Goal: Transaction & Acquisition: Purchase product/service

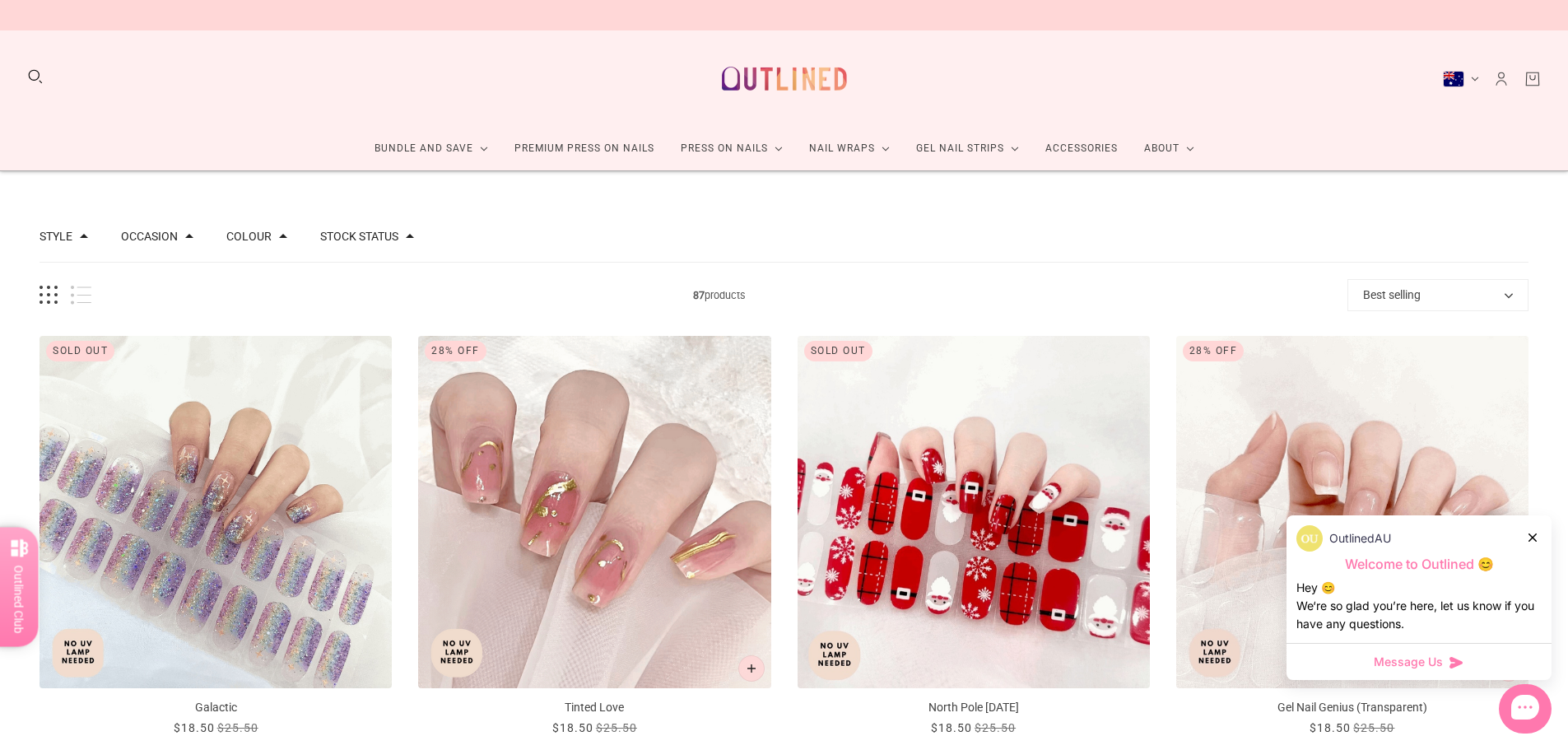
click at [1404, 302] on button "Best selling" at bounding box center [1438, 295] width 181 height 32
click at [1537, 537] on icon at bounding box center [1533, 537] width 8 height 8
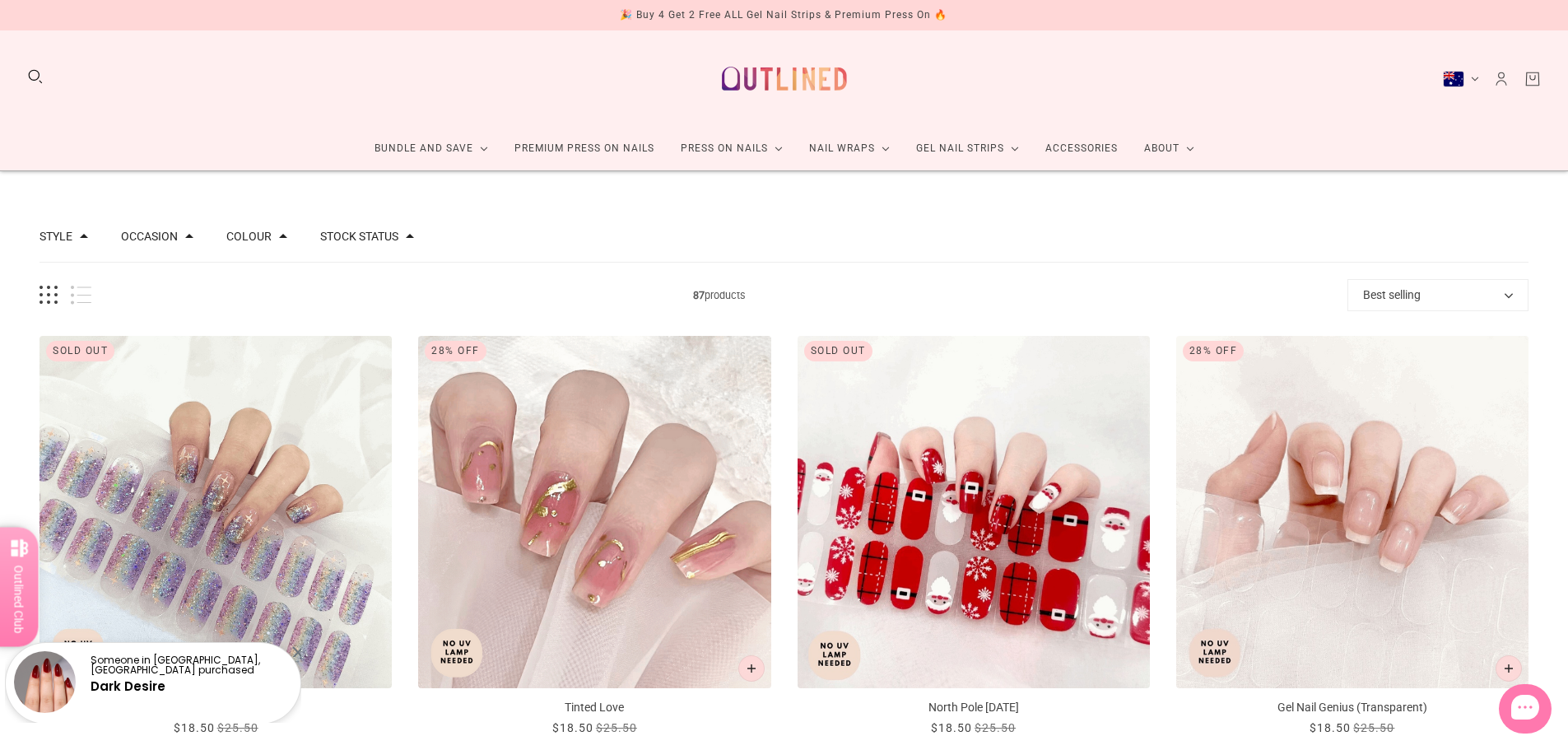
click at [1449, 295] on button "Best selling" at bounding box center [1438, 295] width 181 height 32
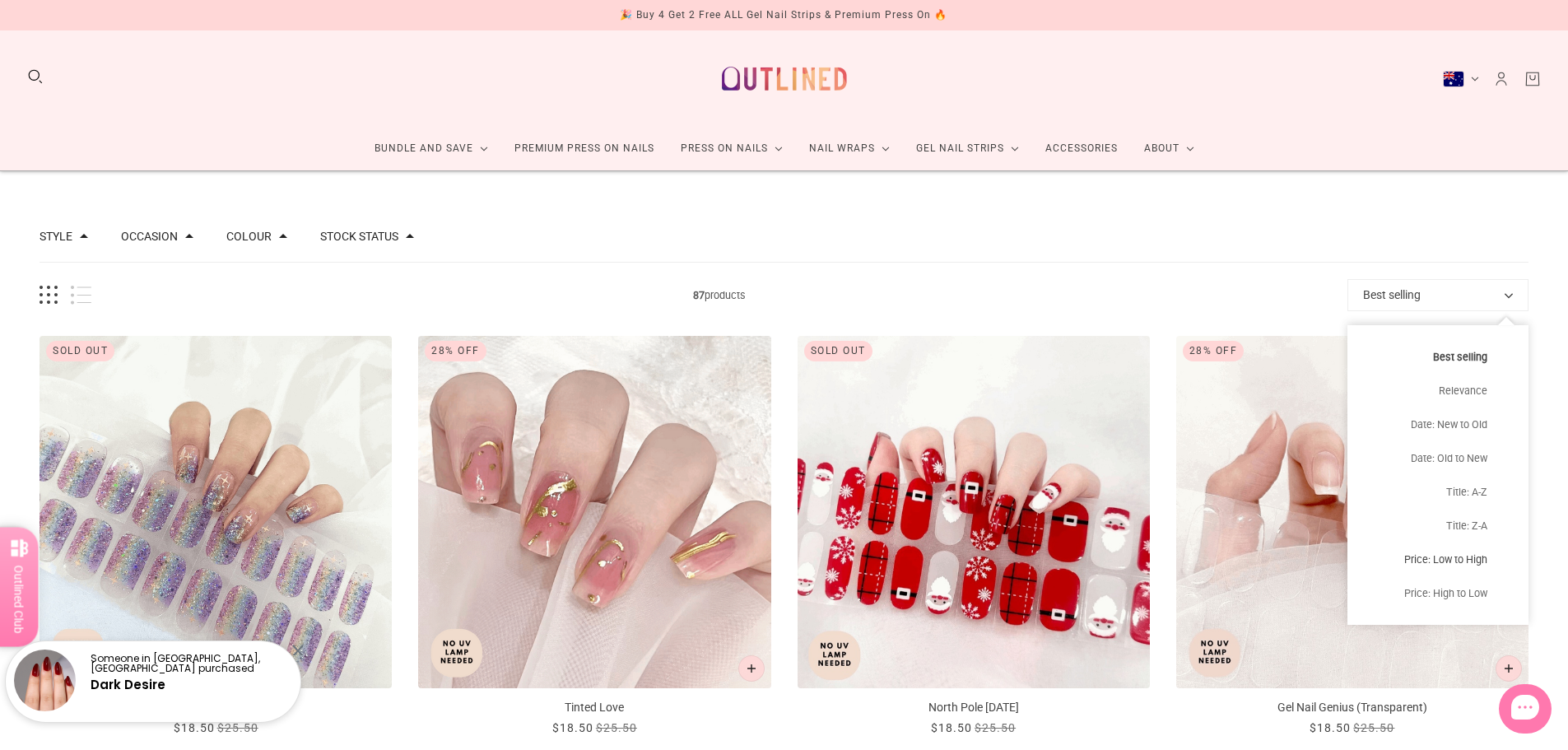
click at [1454, 557] on button "Price: Low to High" at bounding box center [1438, 559] width 181 height 34
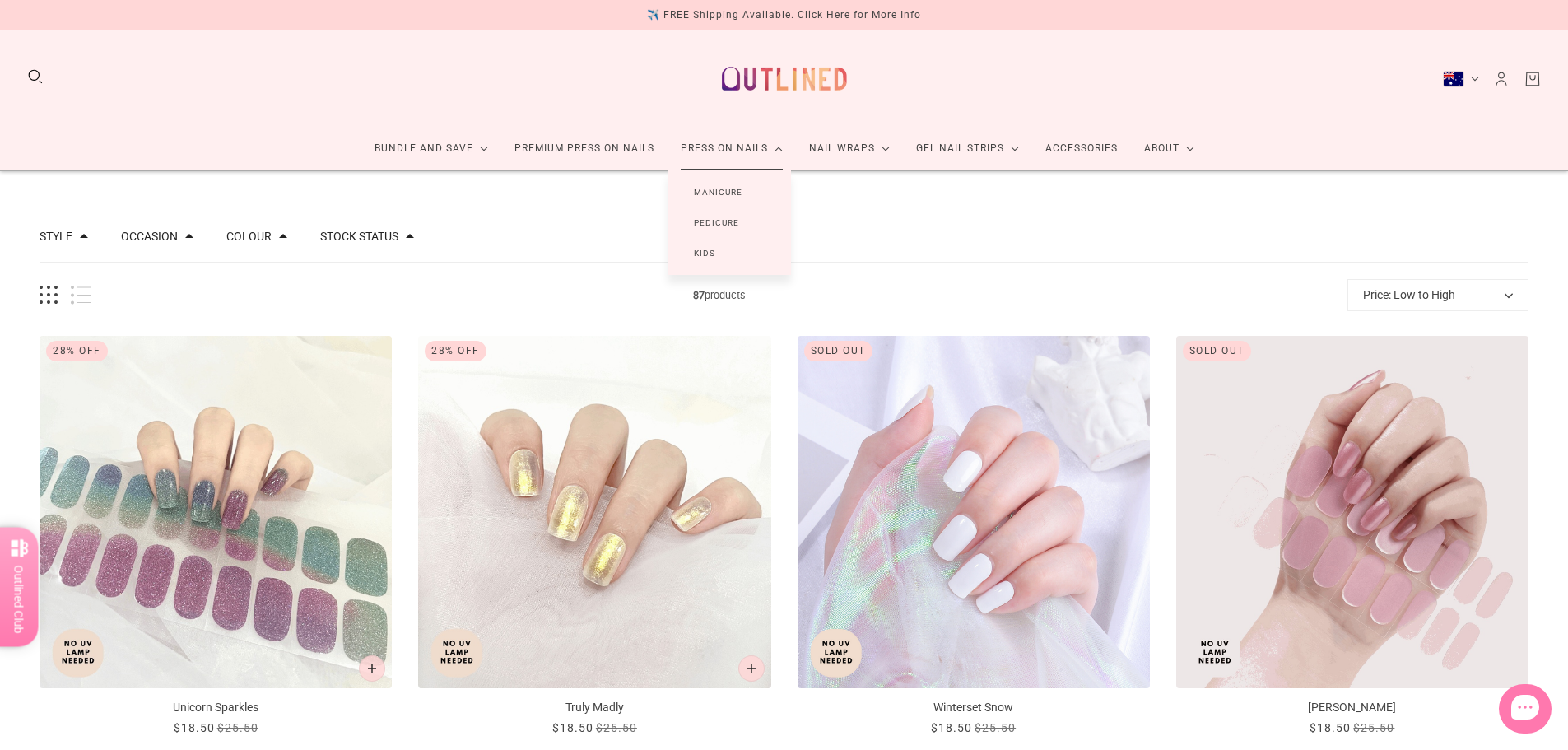
click at [698, 149] on link "Press On Nails" at bounding box center [731, 148] width 128 height 43
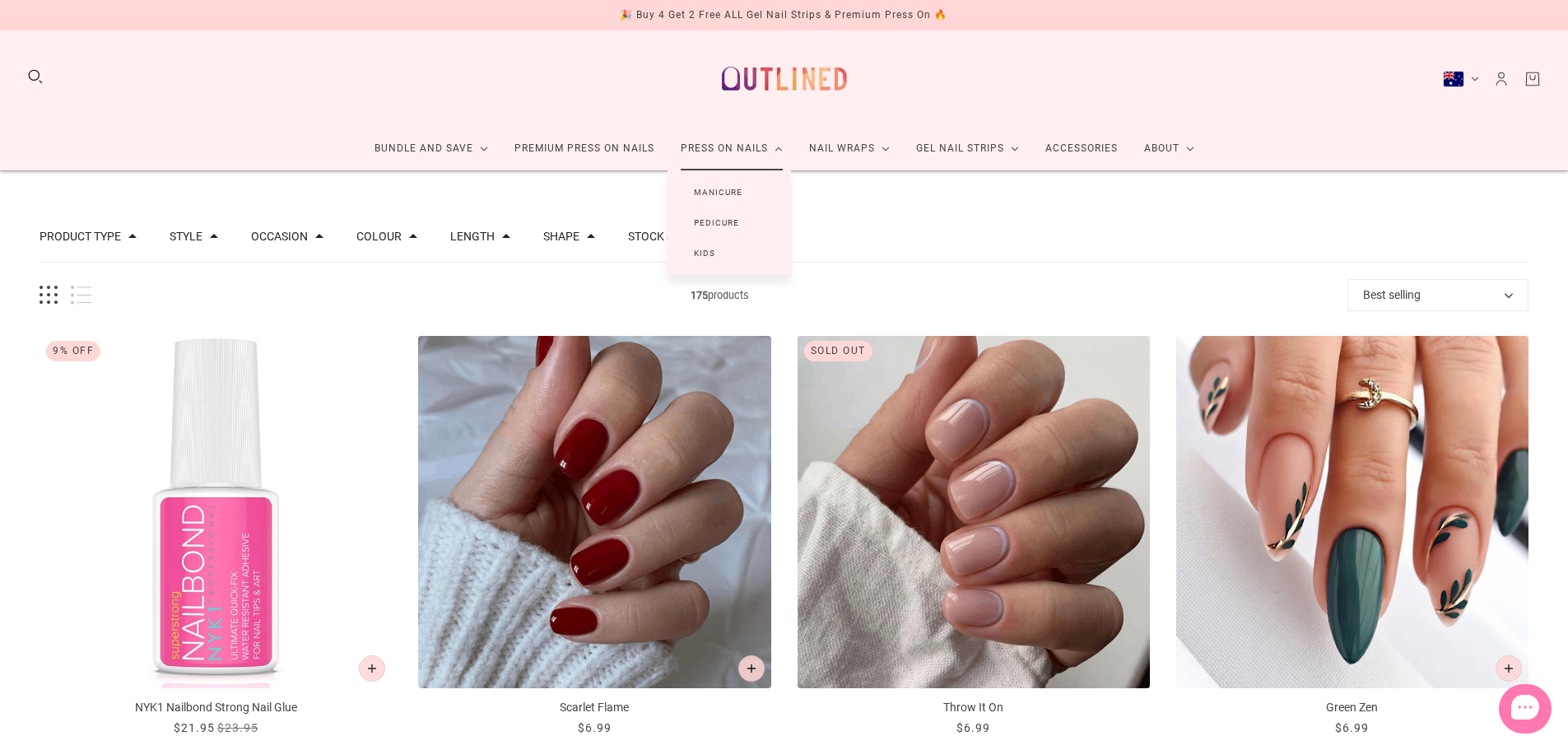
click at [723, 195] on link "Manicure" at bounding box center [719, 192] width 101 height 30
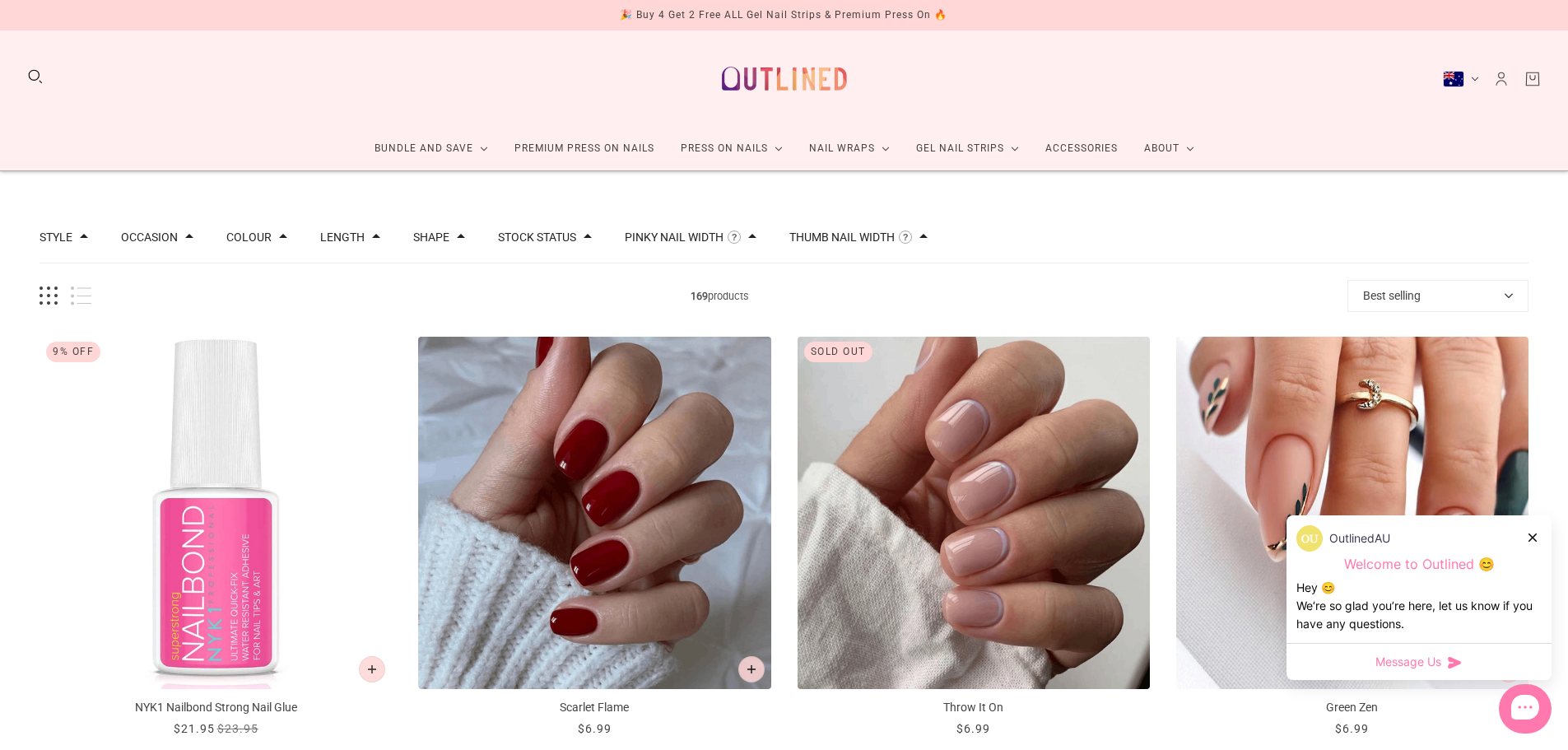
click at [1469, 286] on button "Best selling" at bounding box center [1438, 295] width 181 height 32
click at [1533, 533] on icon at bounding box center [1533, 537] width 8 height 8
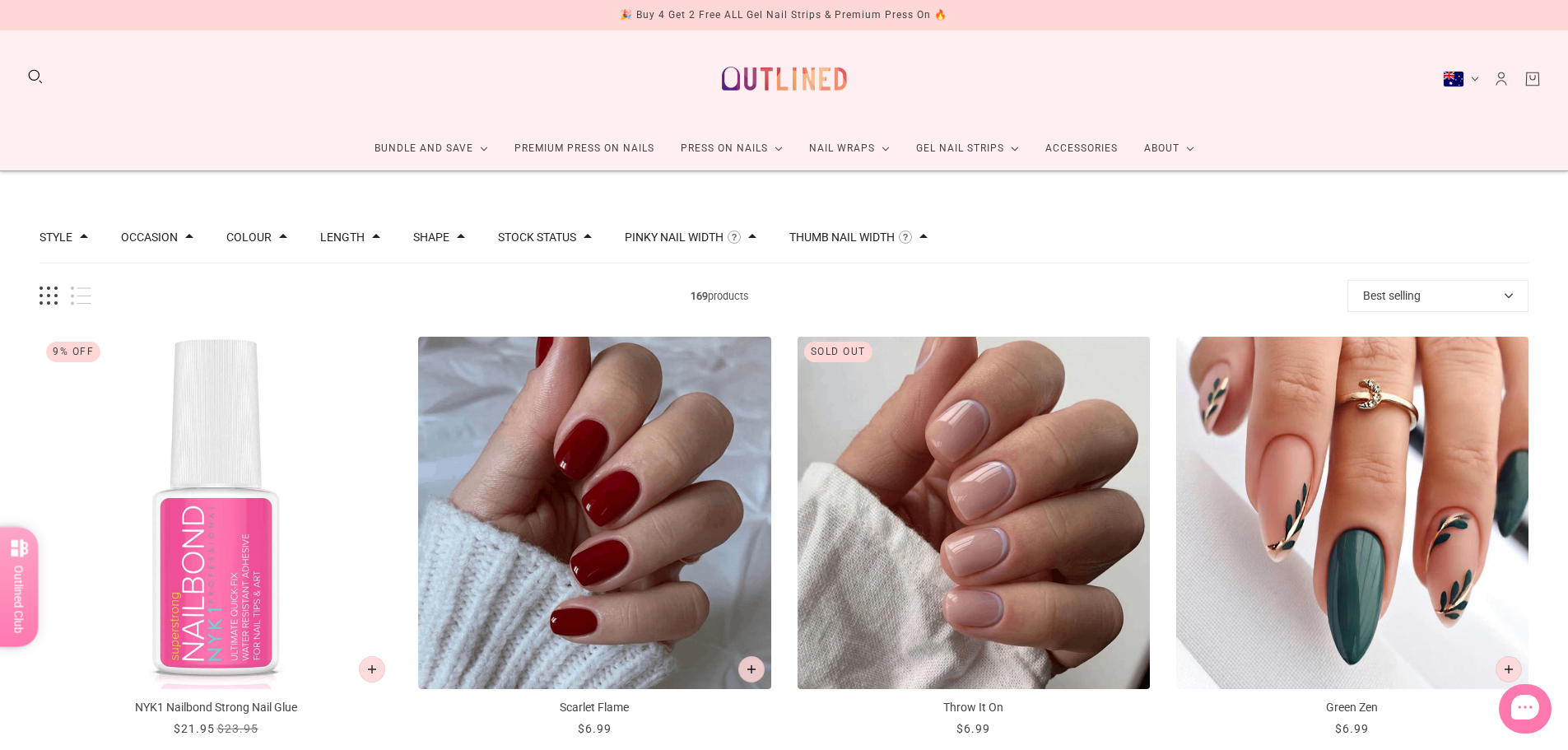
click at [1450, 292] on button "Best selling" at bounding box center [1438, 295] width 181 height 32
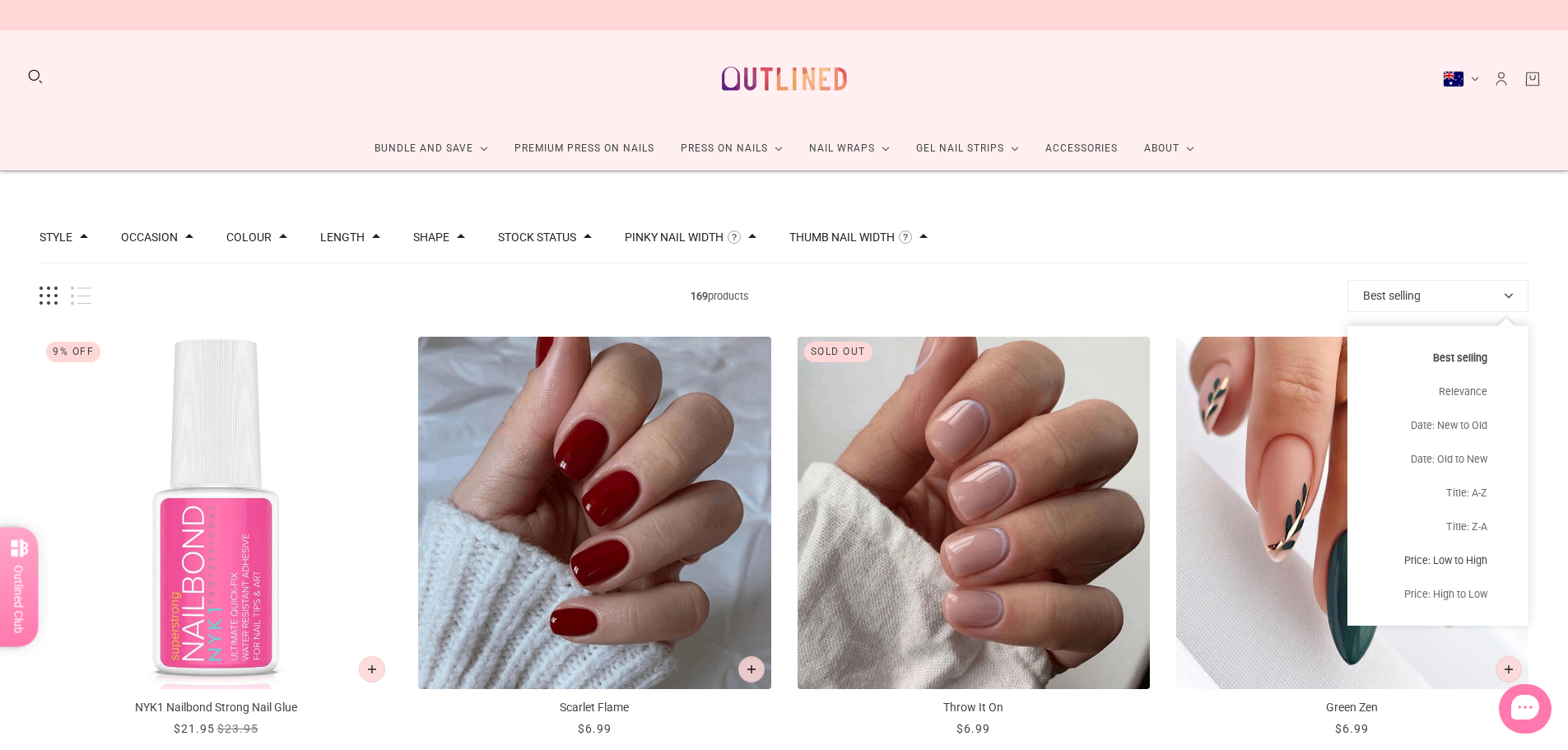
click at [1443, 564] on button "Price: Low to High" at bounding box center [1438, 560] width 181 height 34
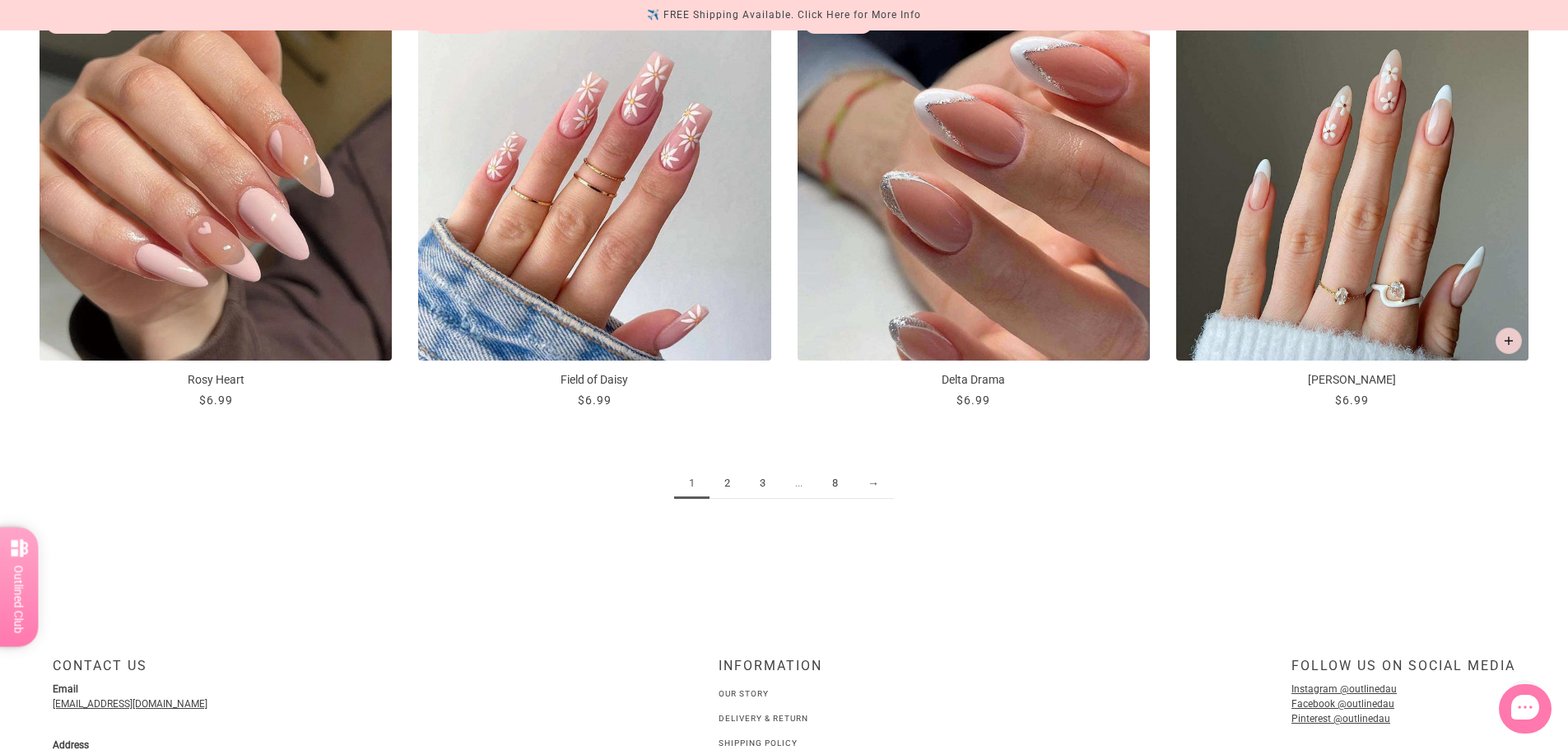
scroll to position [2470, 0]
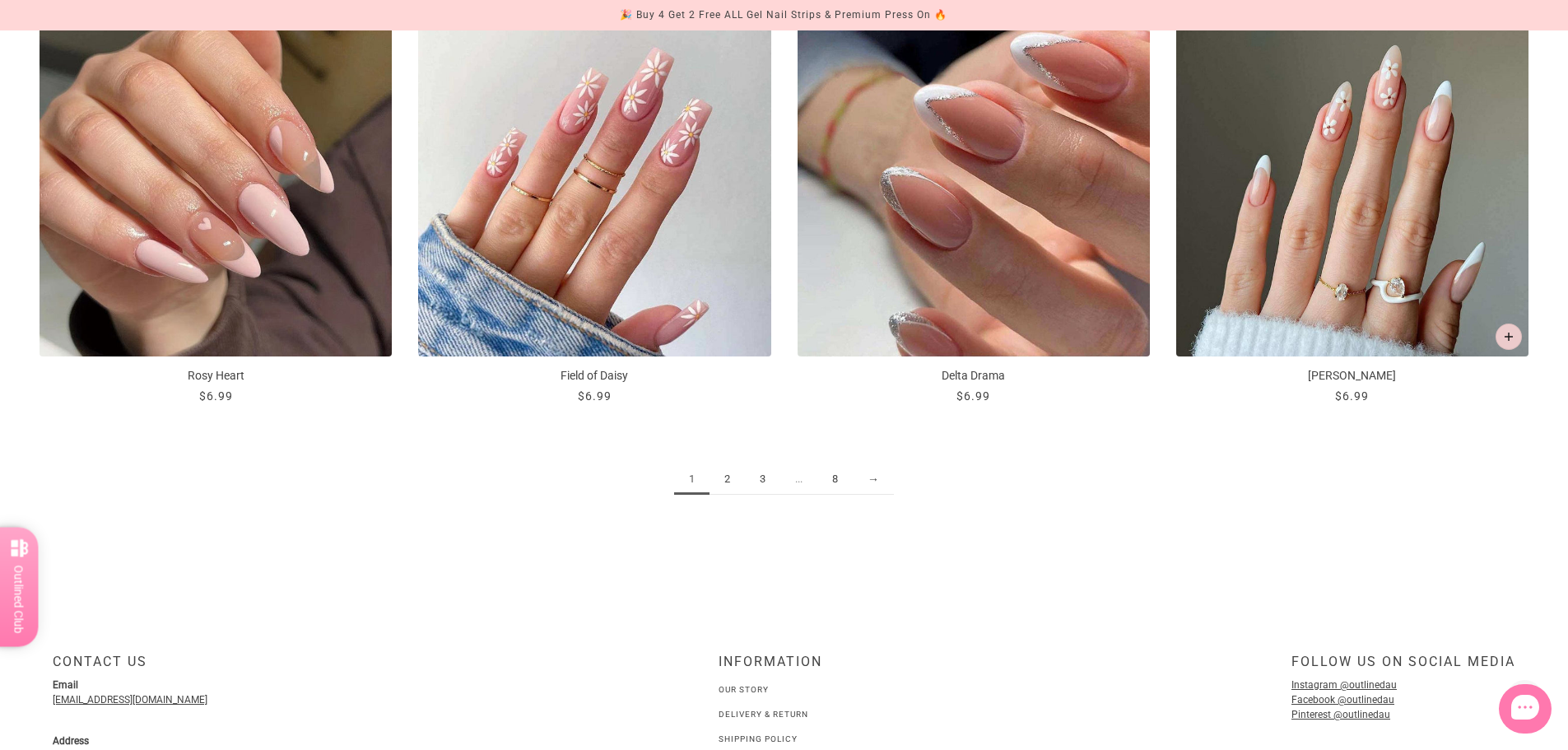
click at [731, 477] on link "2" at bounding box center [727, 479] width 35 height 30
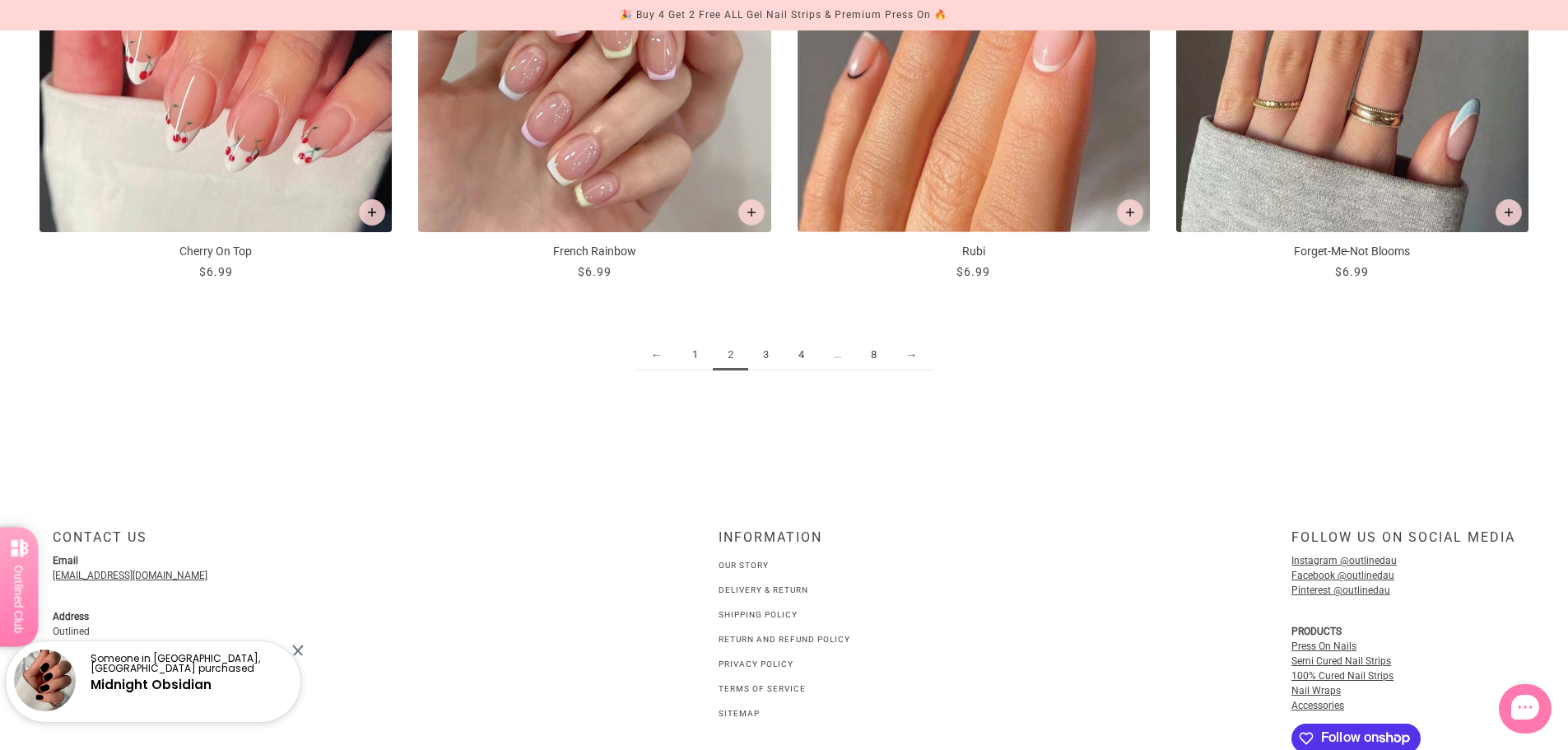
scroll to position [2710, 0]
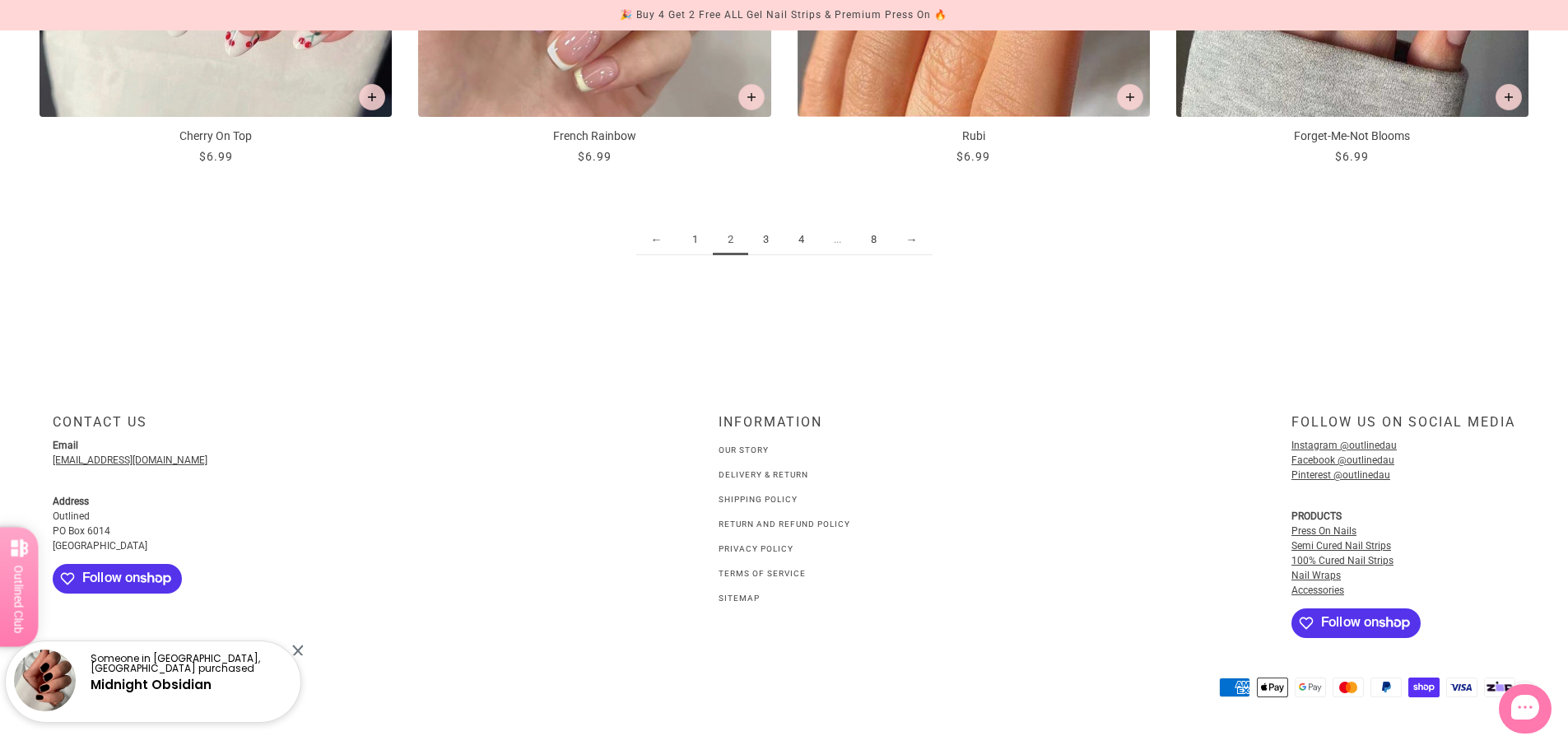
click at [764, 237] on link "3" at bounding box center [766, 240] width 35 height 30
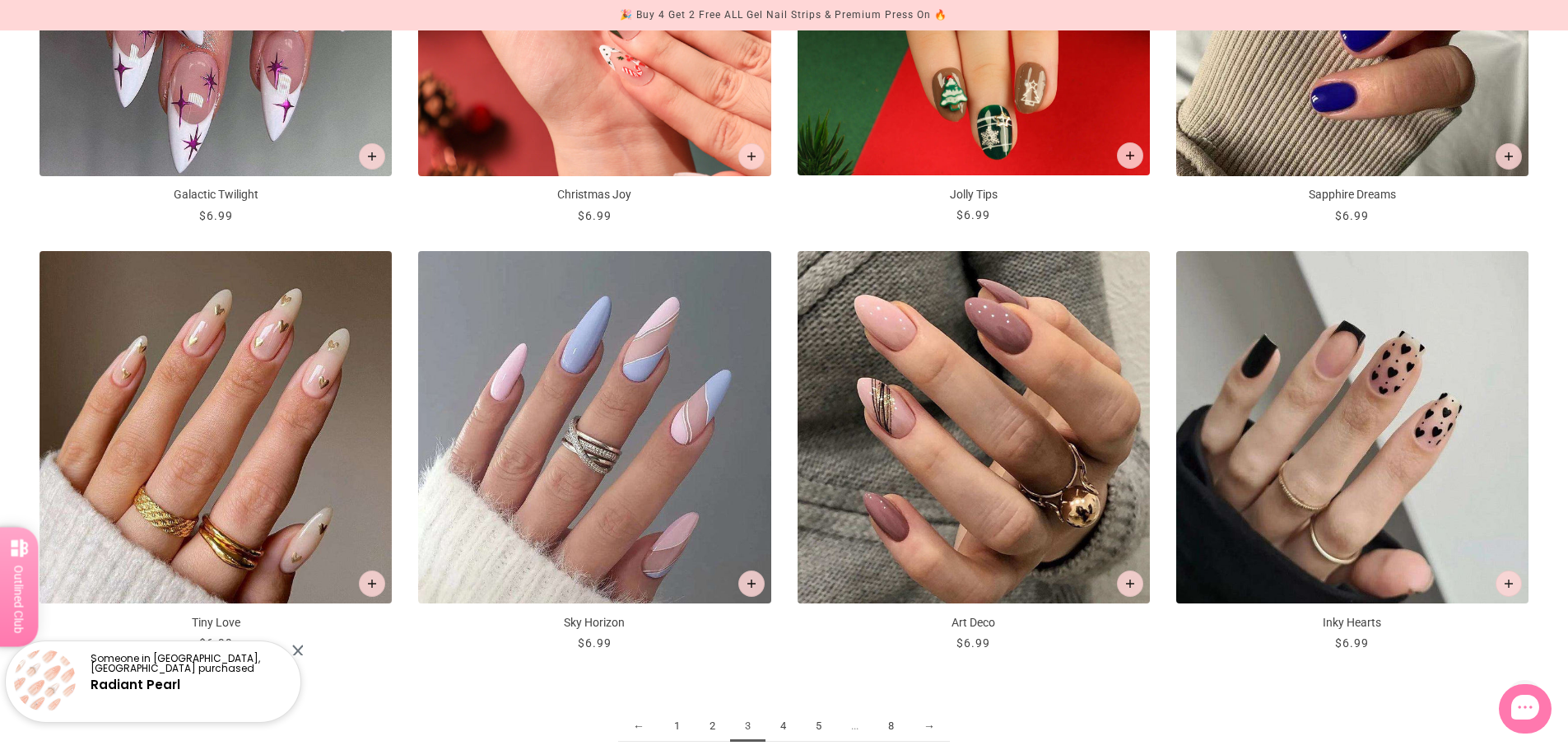
scroll to position [2305, 0]
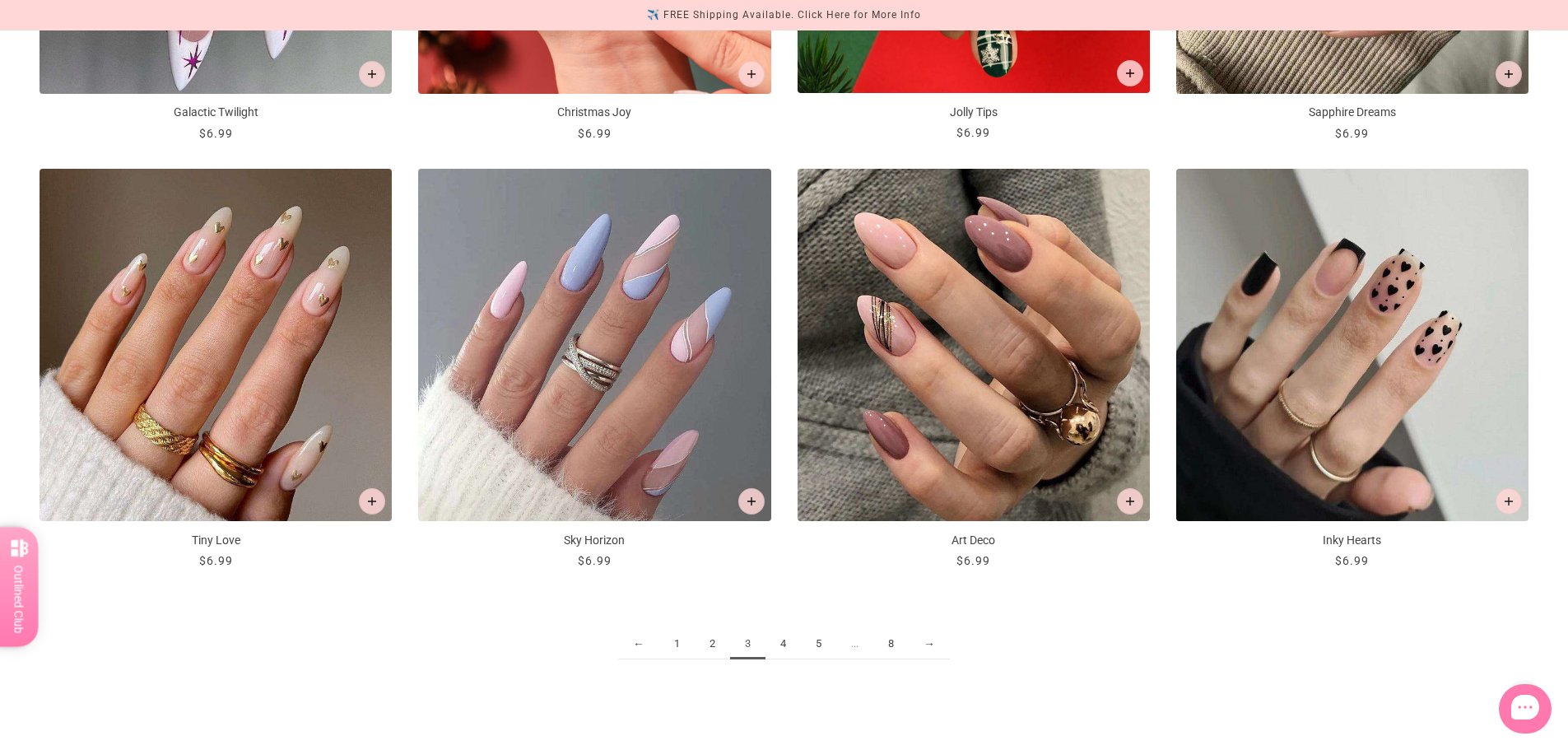
click at [787, 640] on link "4" at bounding box center [783, 644] width 35 height 30
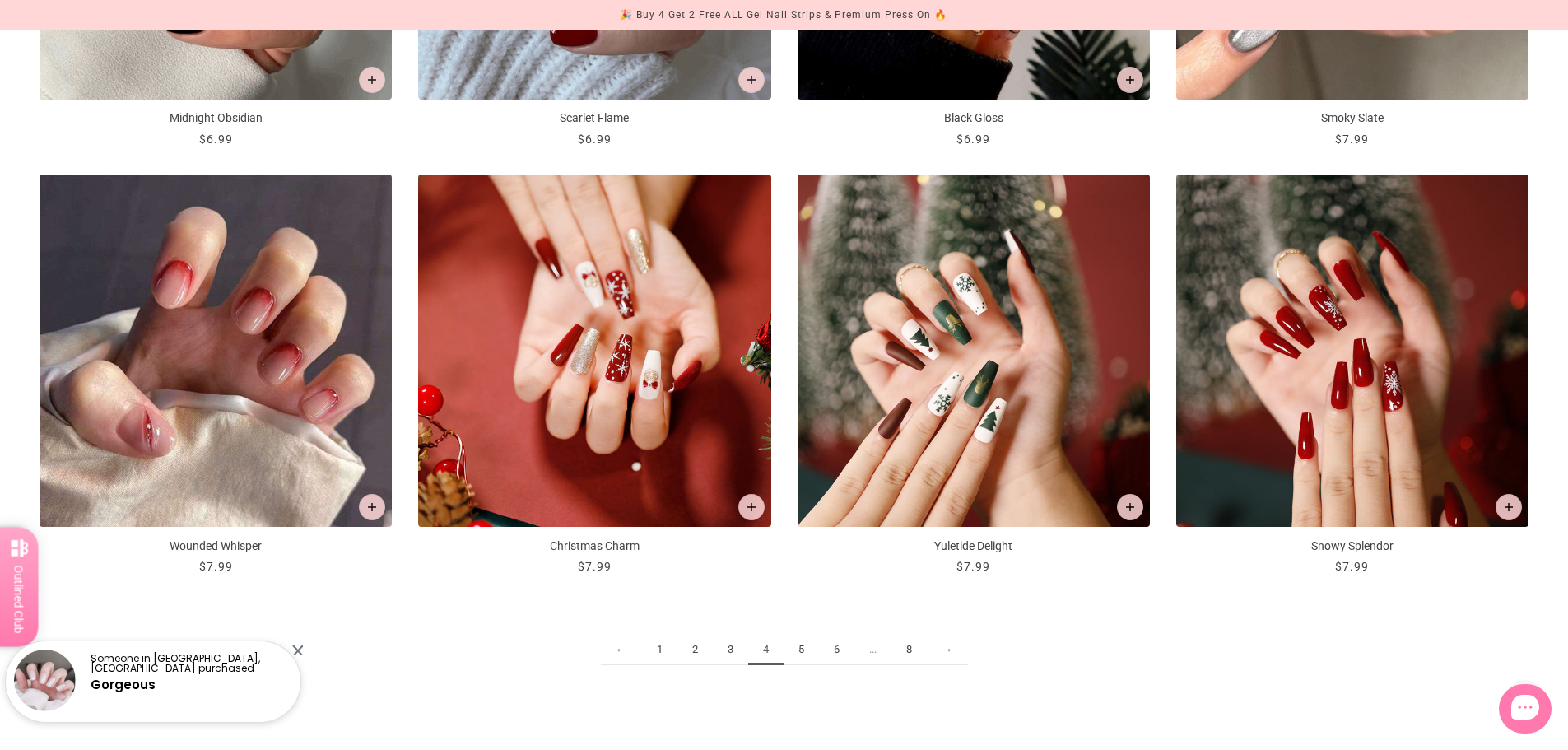
scroll to position [2305, 0]
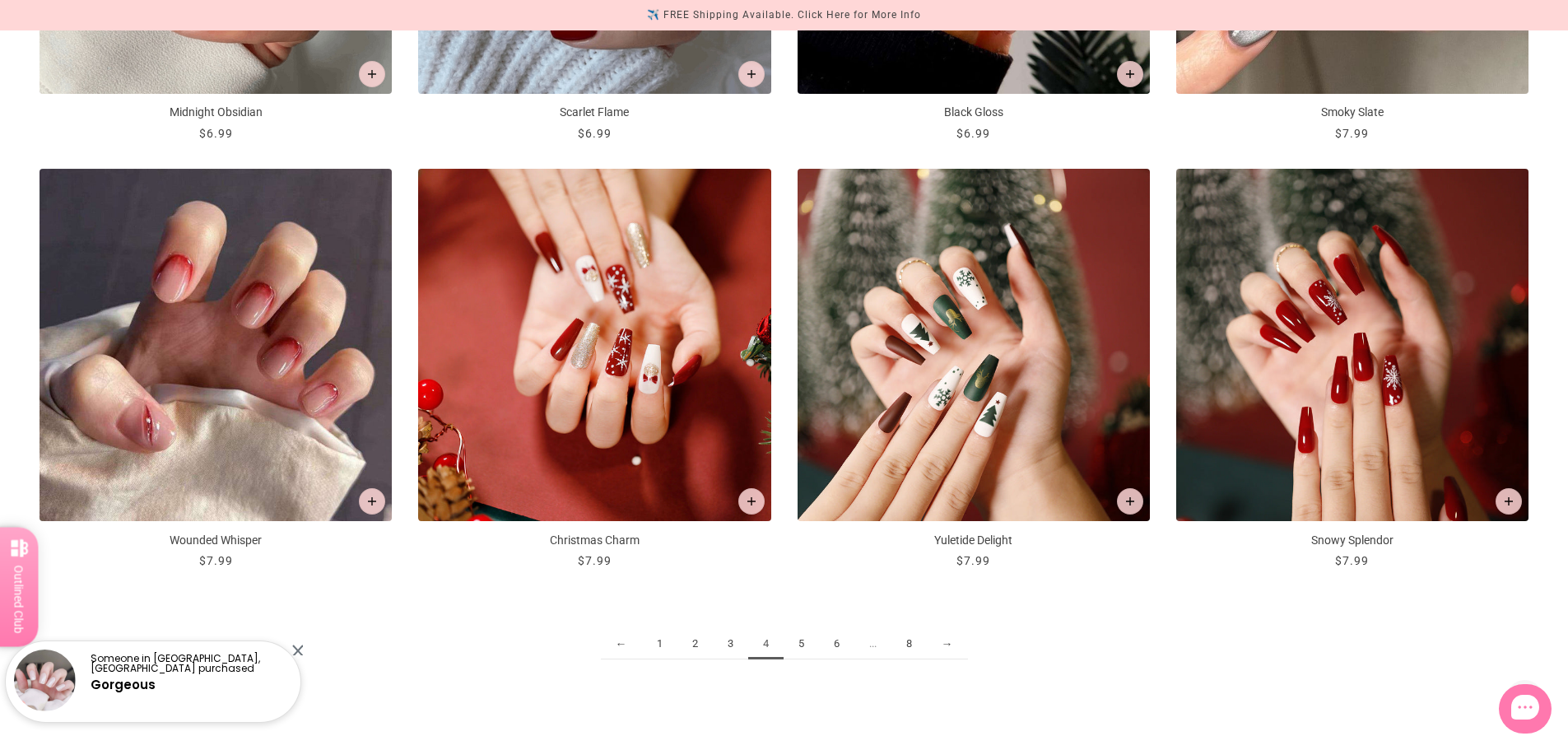
click at [801, 647] on link "5" at bounding box center [802, 644] width 35 height 30
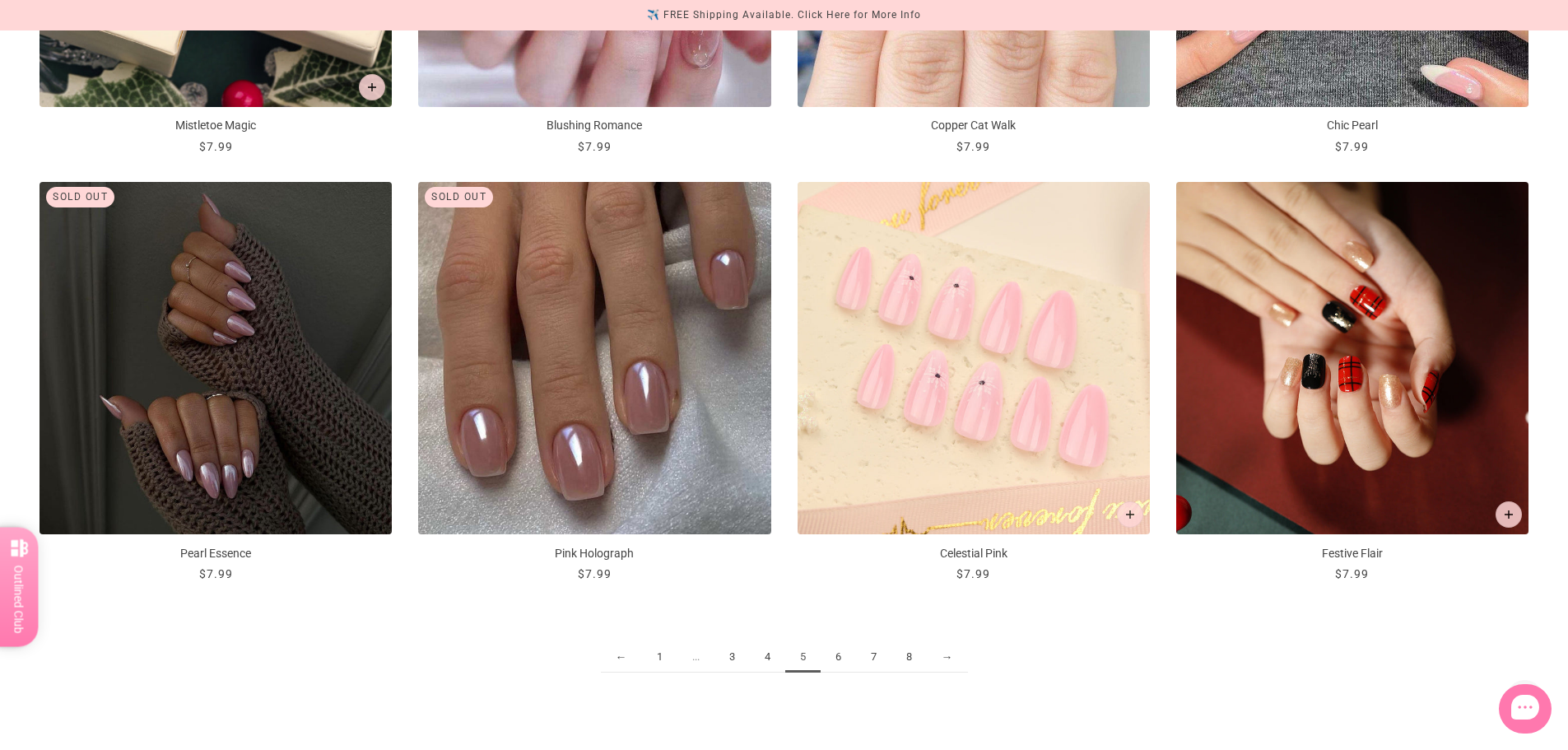
scroll to position [2305, 0]
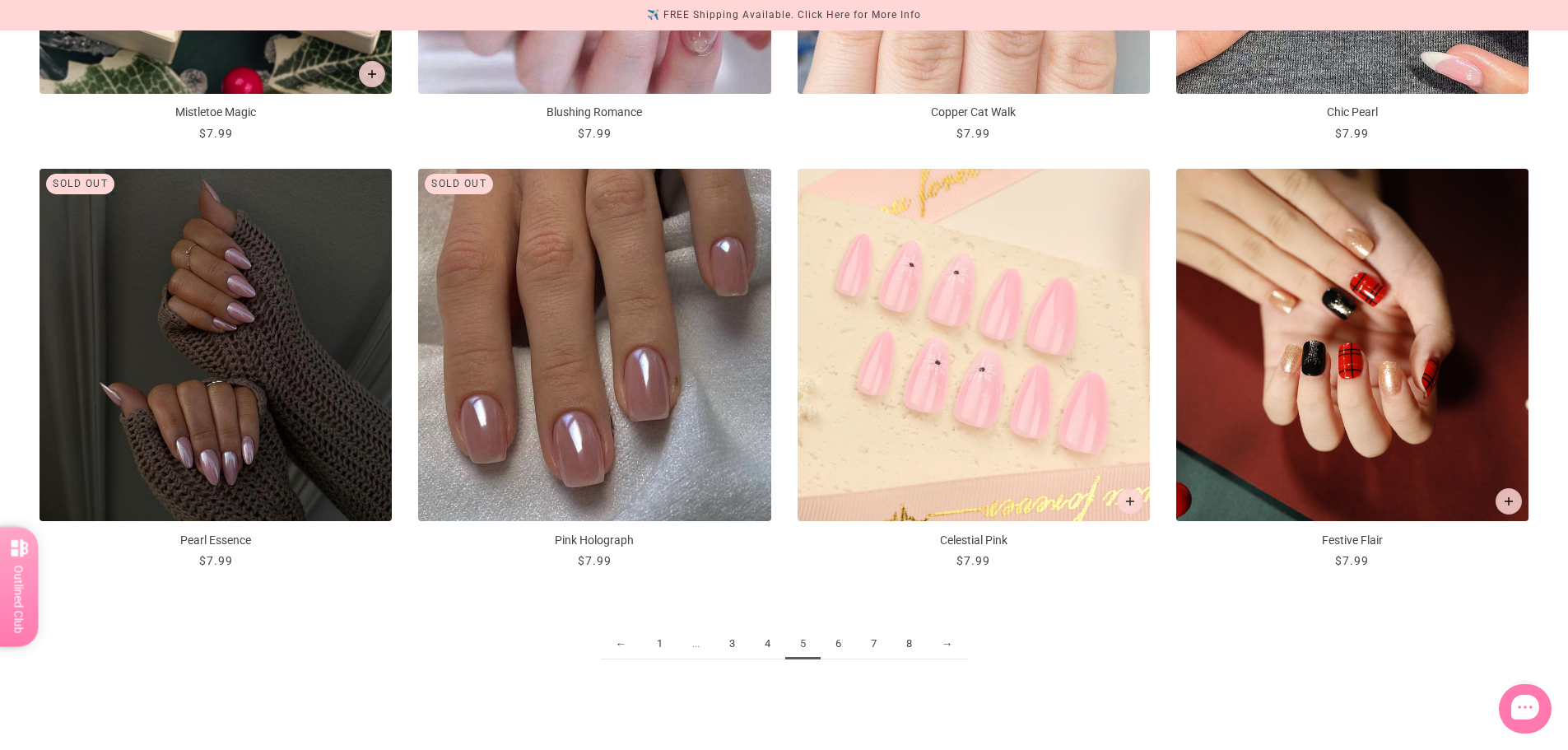
click at [838, 646] on link "6" at bounding box center [838, 644] width 35 height 30
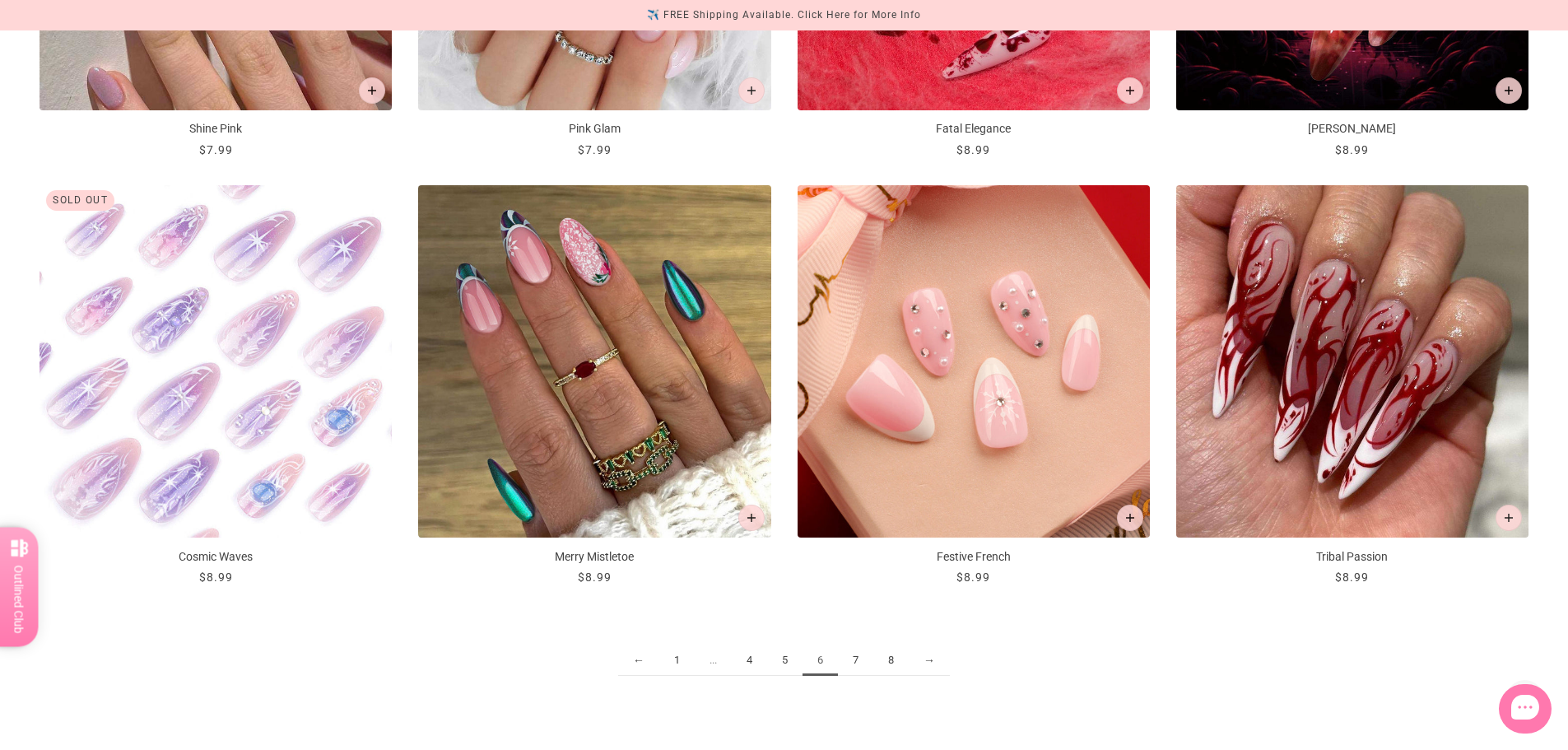
scroll to position [2470, 0]
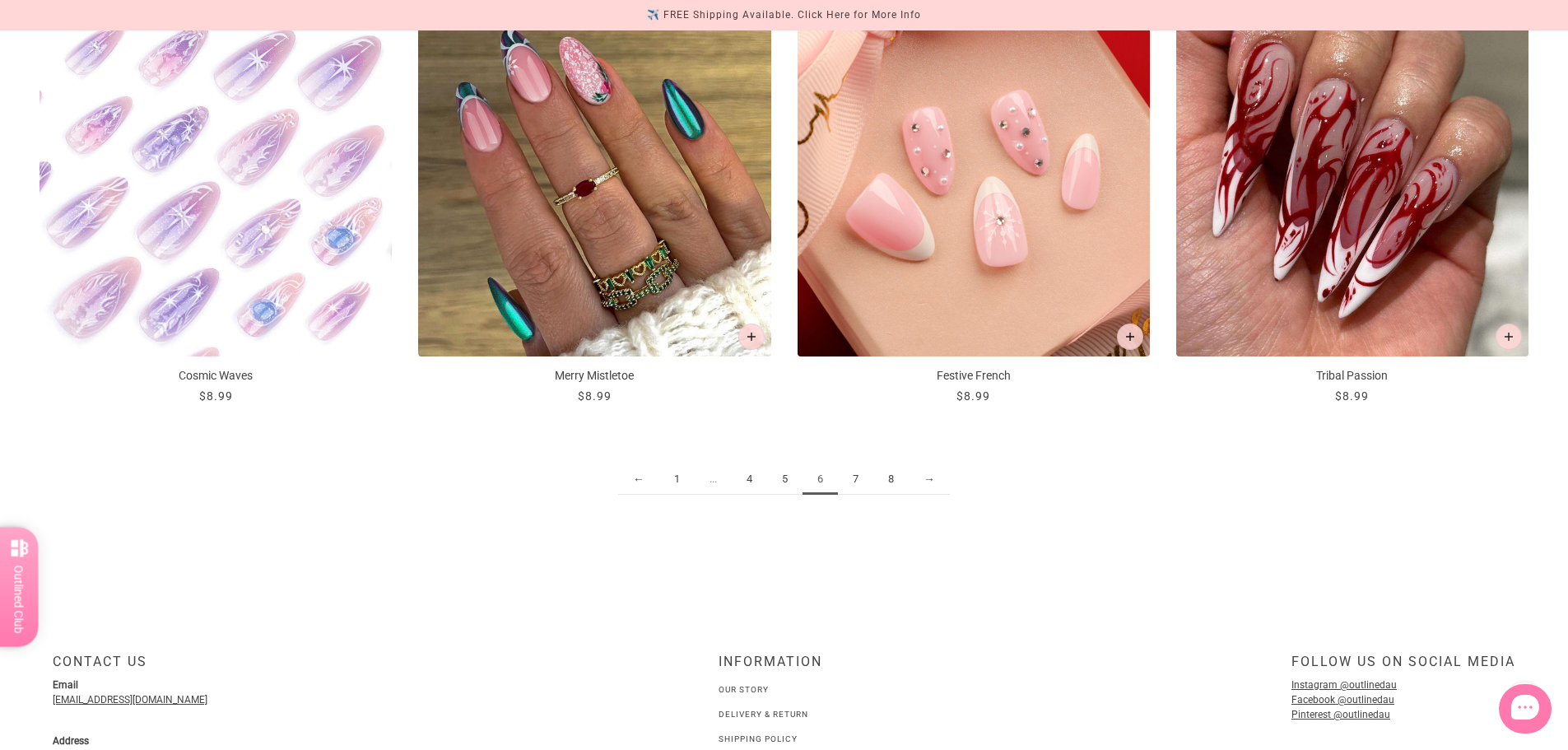
click at [851, 480] on link "7" at bounding box center [856, 479] width 35 height 30
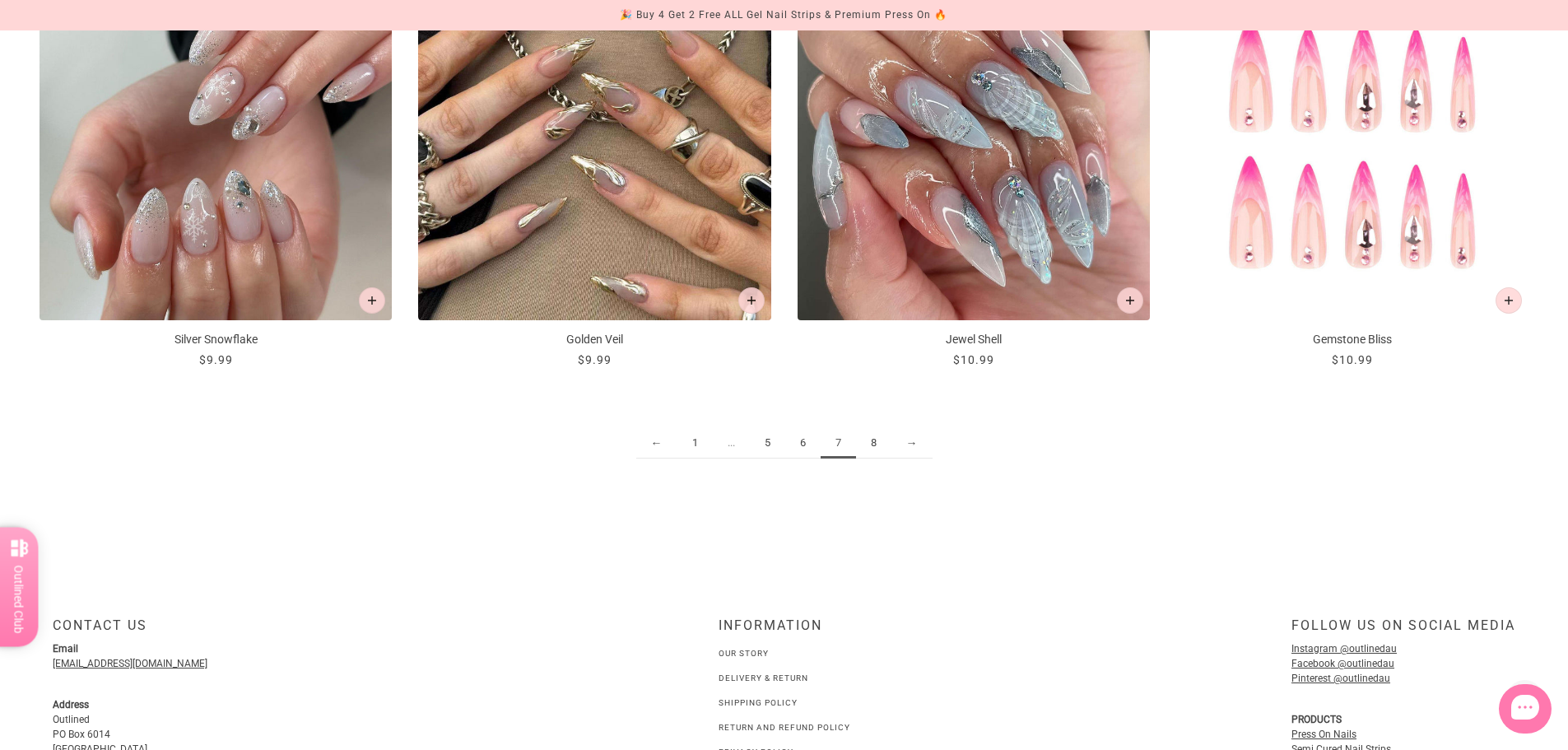
scroll to position [2553, 0]
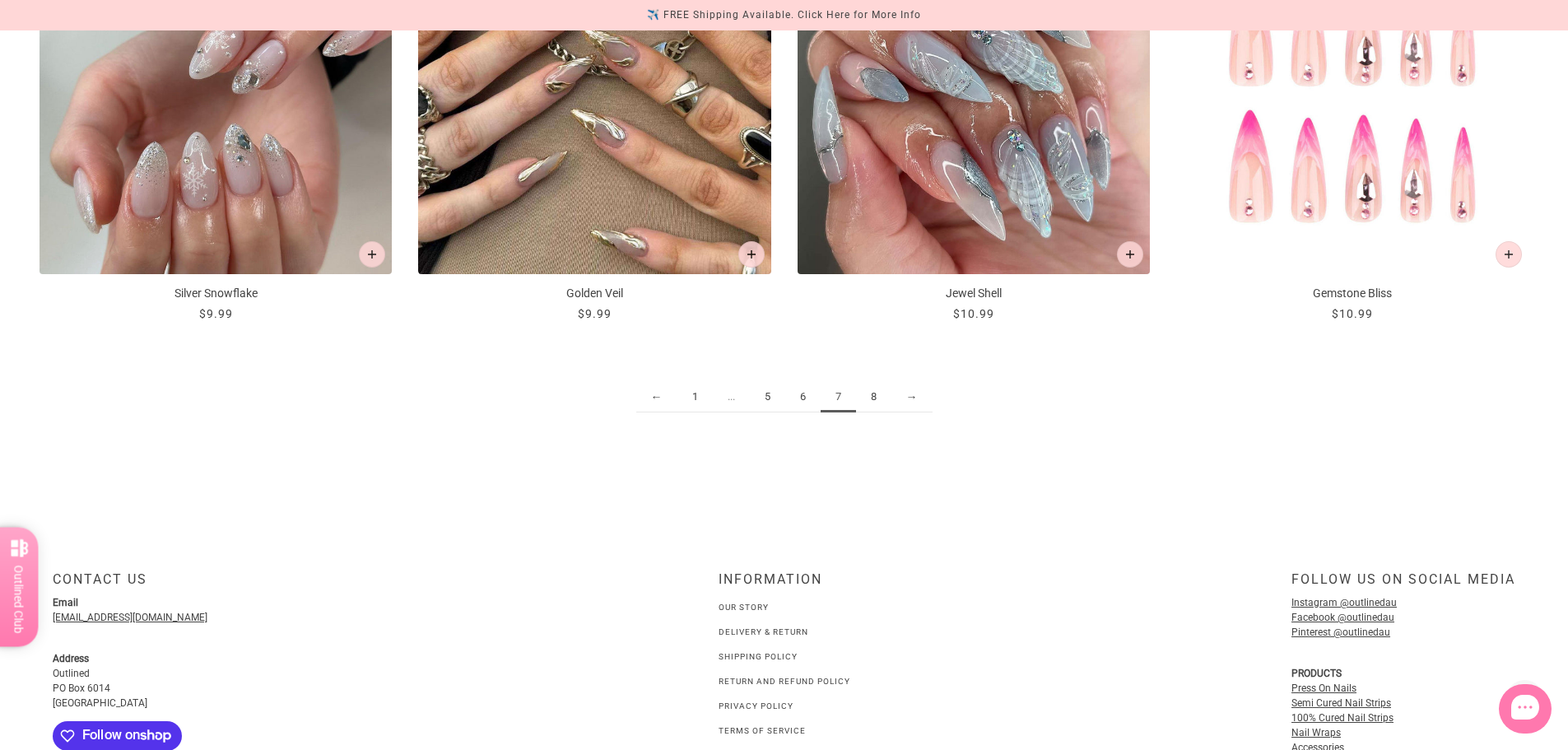
click at [874, 399] on link "8" at bounding box center [873, 397] width 35 height 30
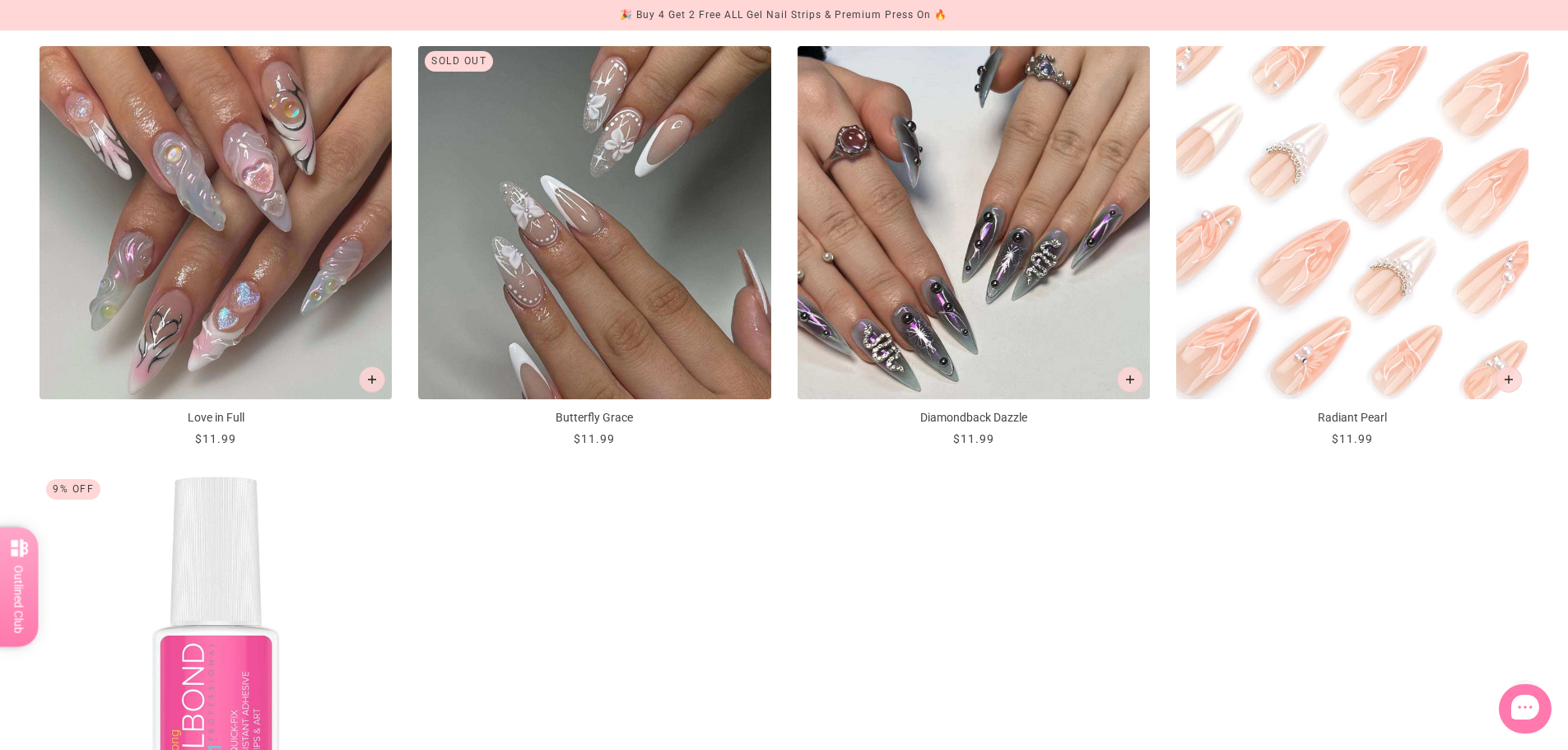
scroll to position [1894, 0]
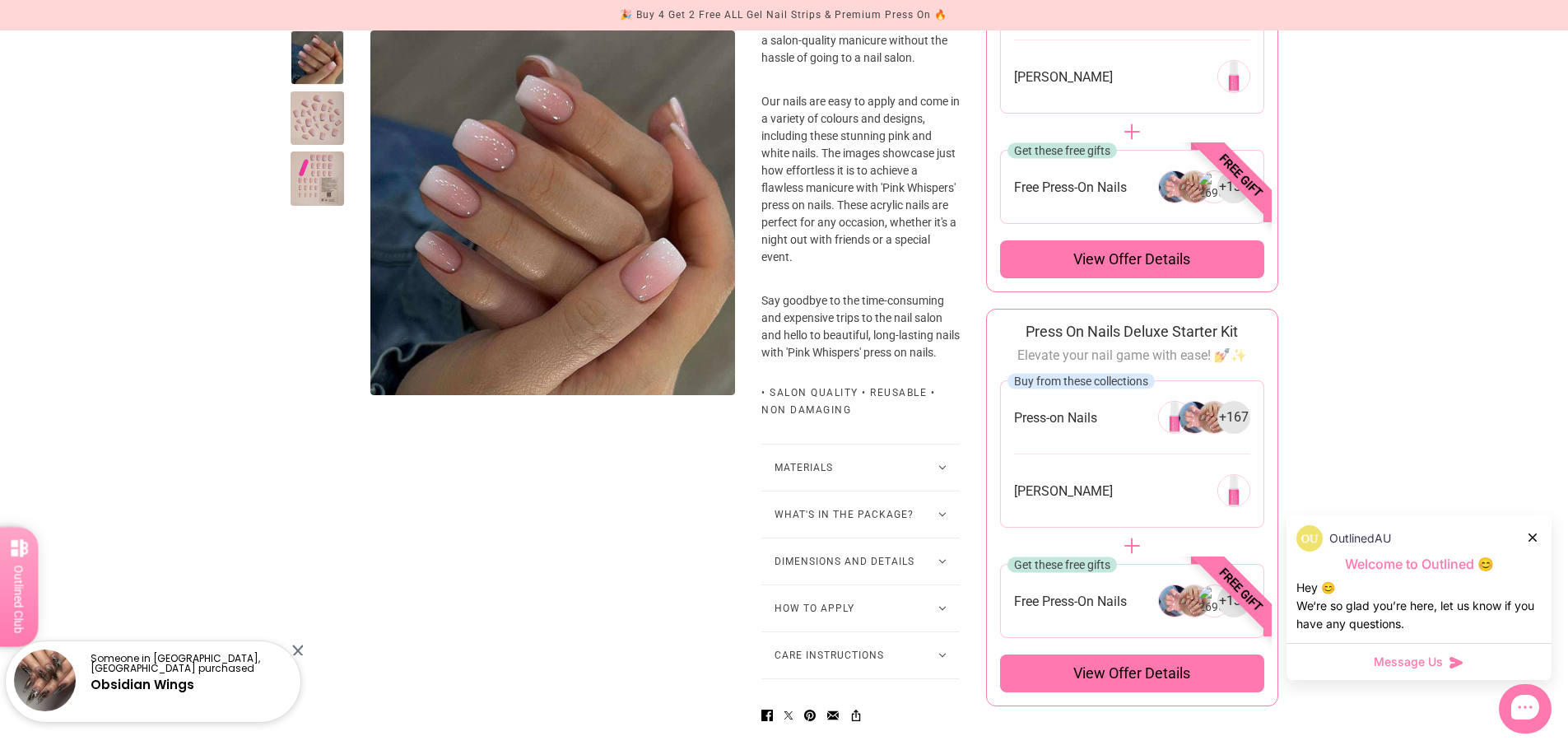
scroll to position [659, 0]
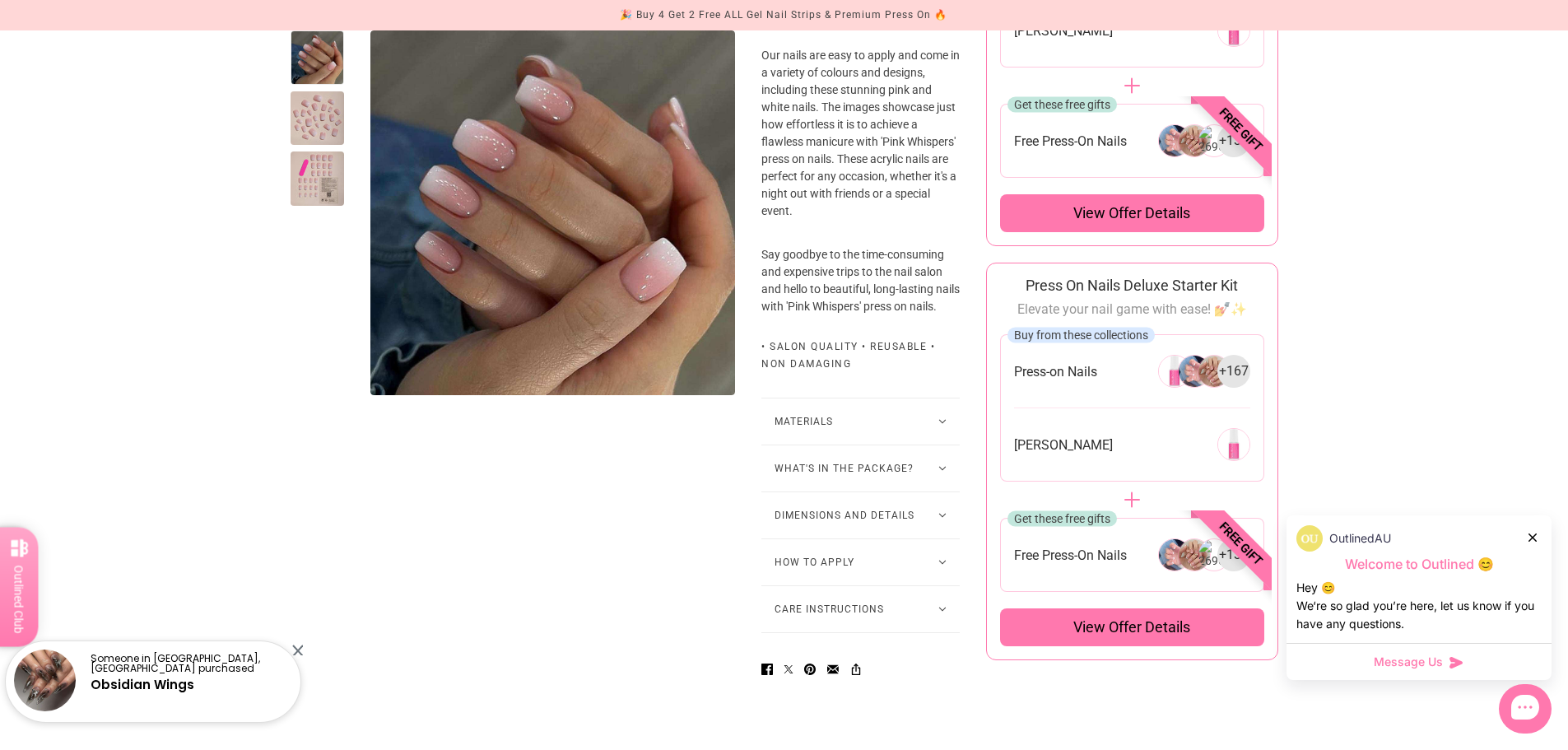
click at [911, 445] on button "Materials" at bounding box center [861, 422] width 198 height 46
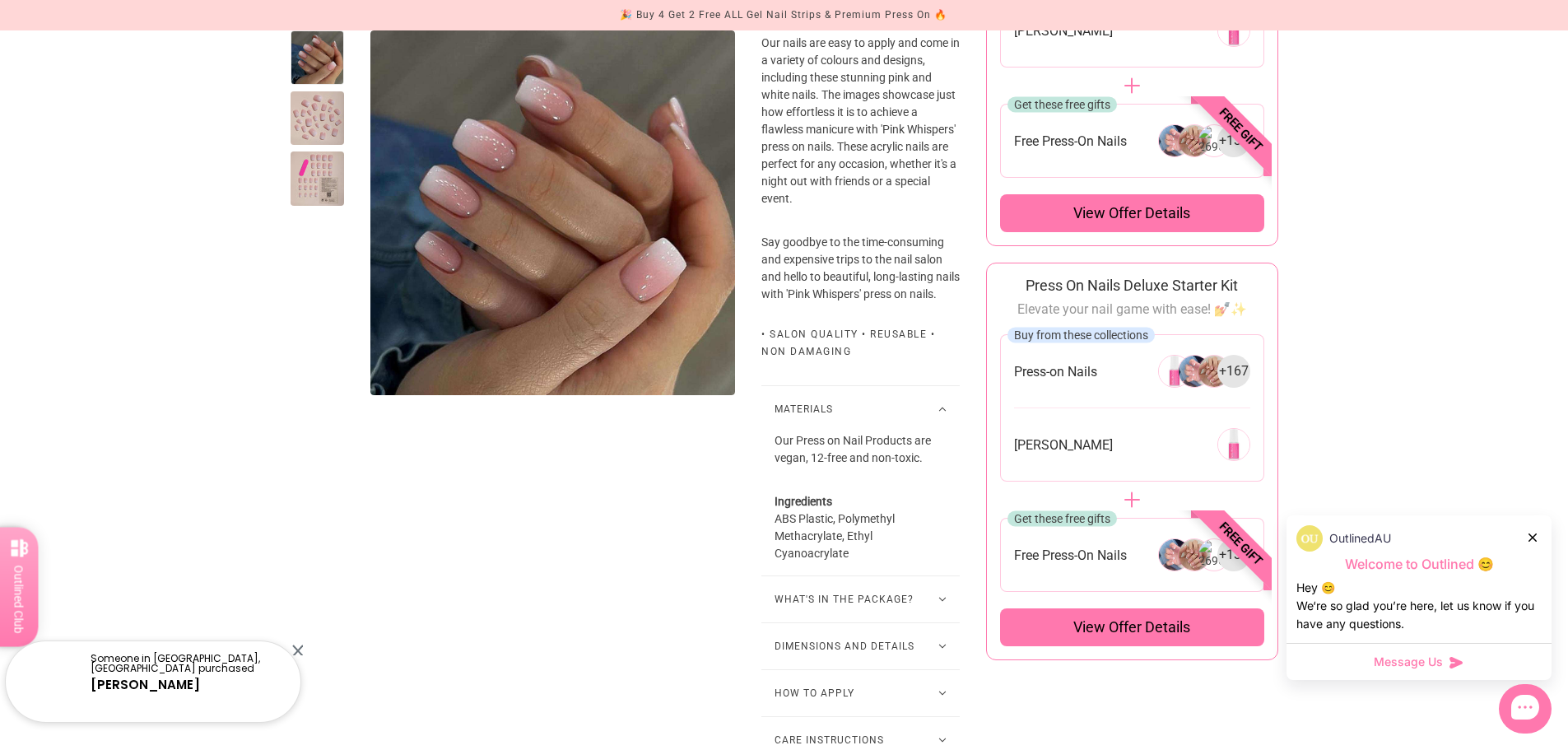
click at [911, 433] on button "Materials" at bounding box center [861, 410] width 198 height 46
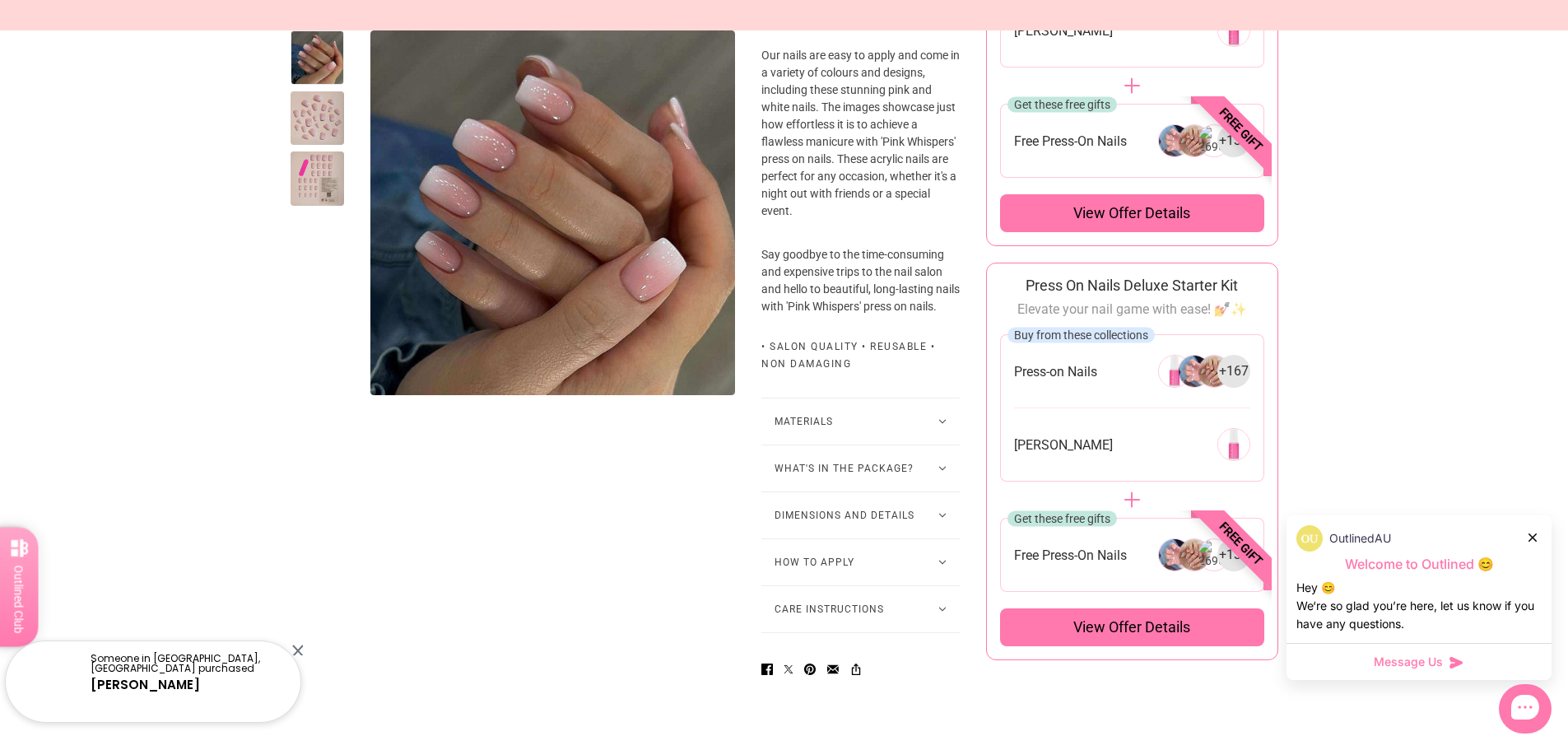
click at [873, 492] on button "What's in the package?" at bounding box center [861, 469] width 198 height 46
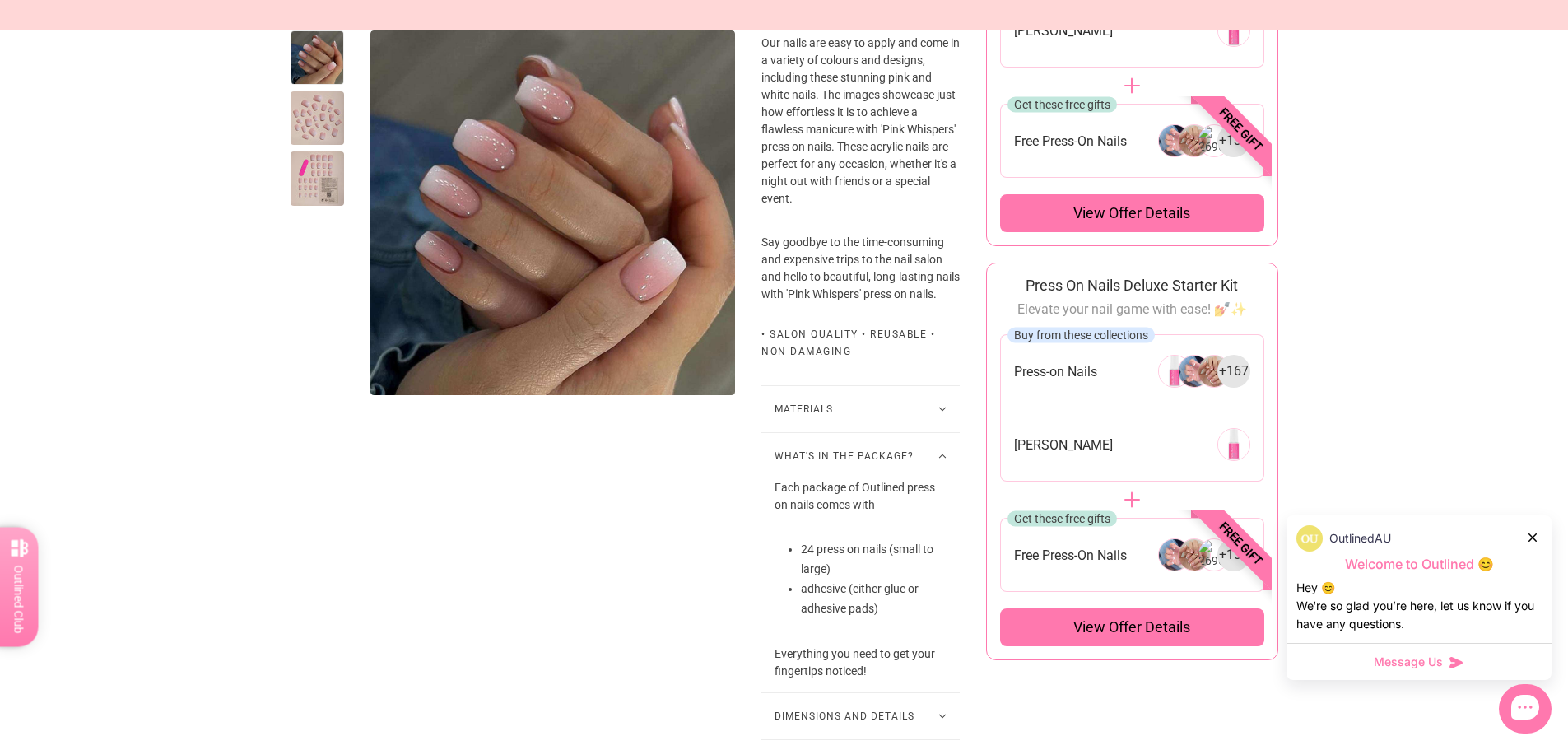
click at [873, 480] on button "What's in the package?" at bounding box center [861, 457] width 198 height 46
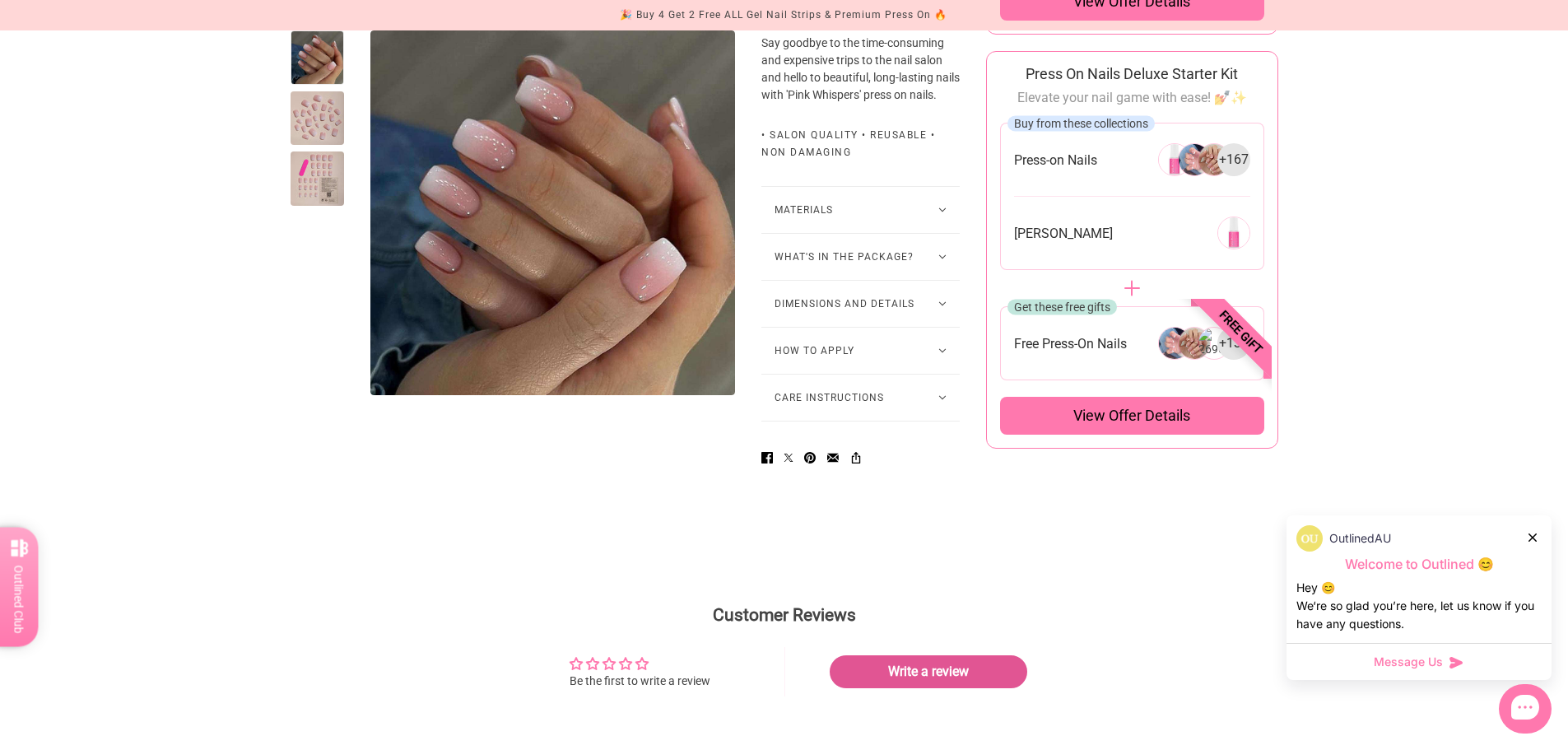
scroll to position [906, 0]
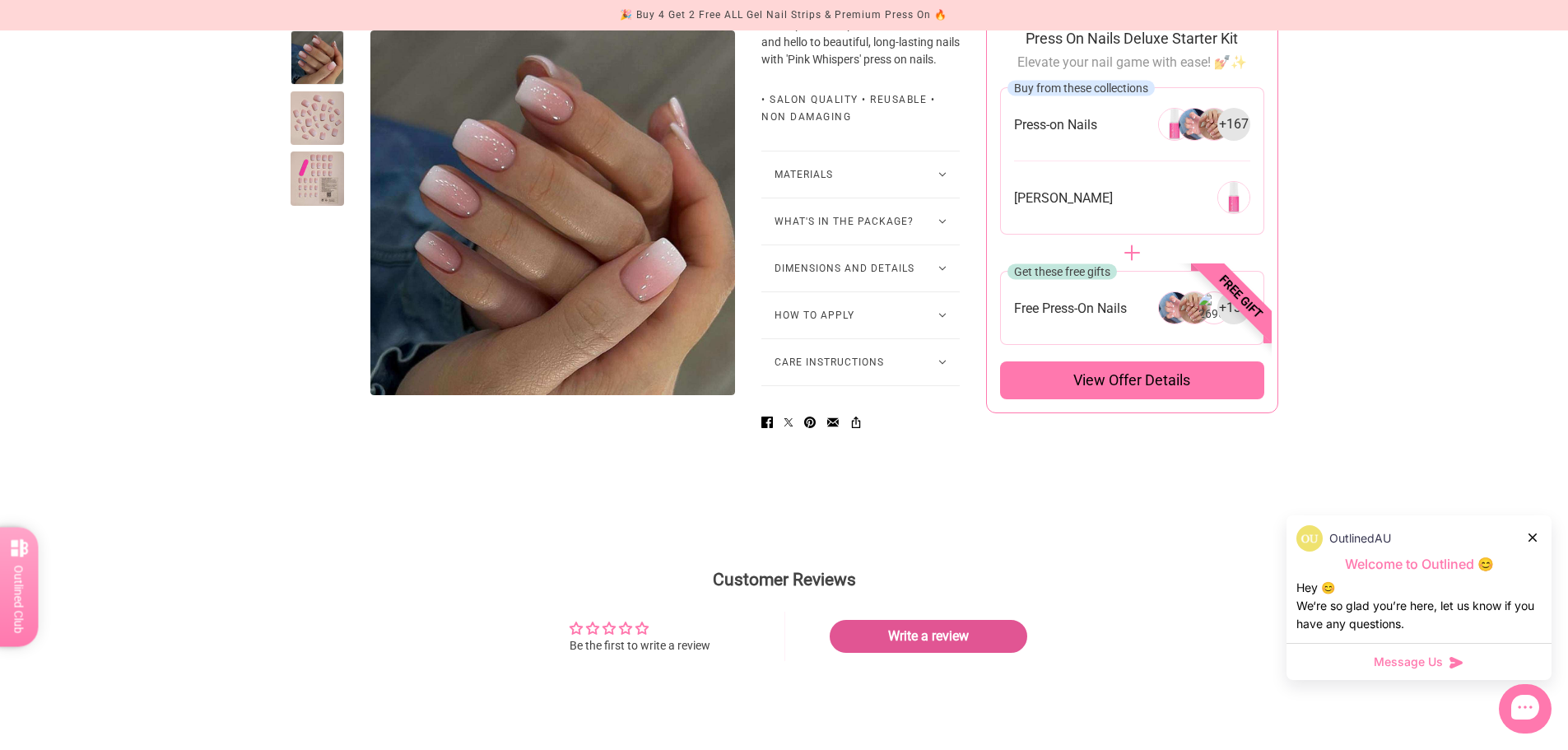
click at [827, 339] on button "How to Apply" at bounding box center [861, 315] width 198 height 46
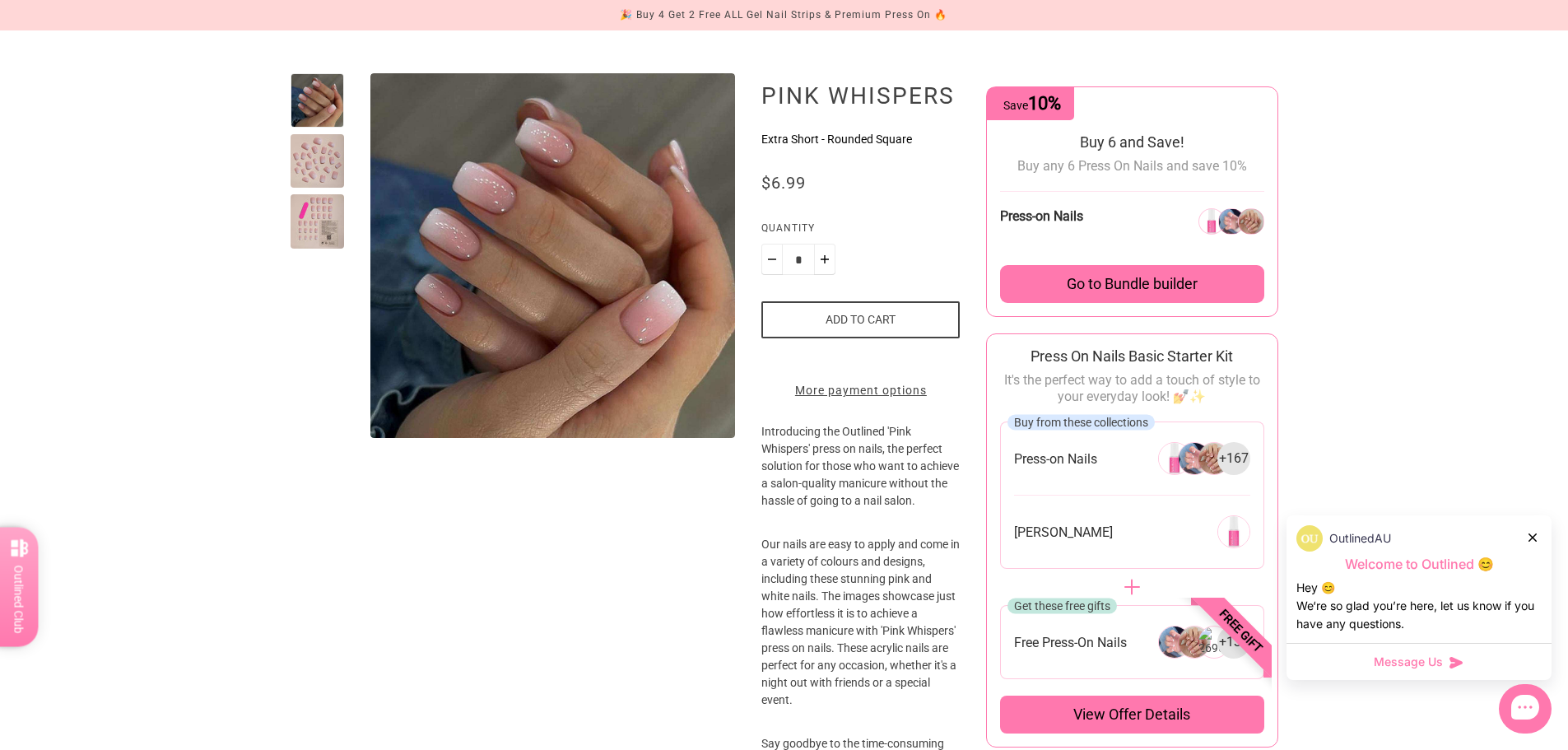
scroll to position [0, 0]
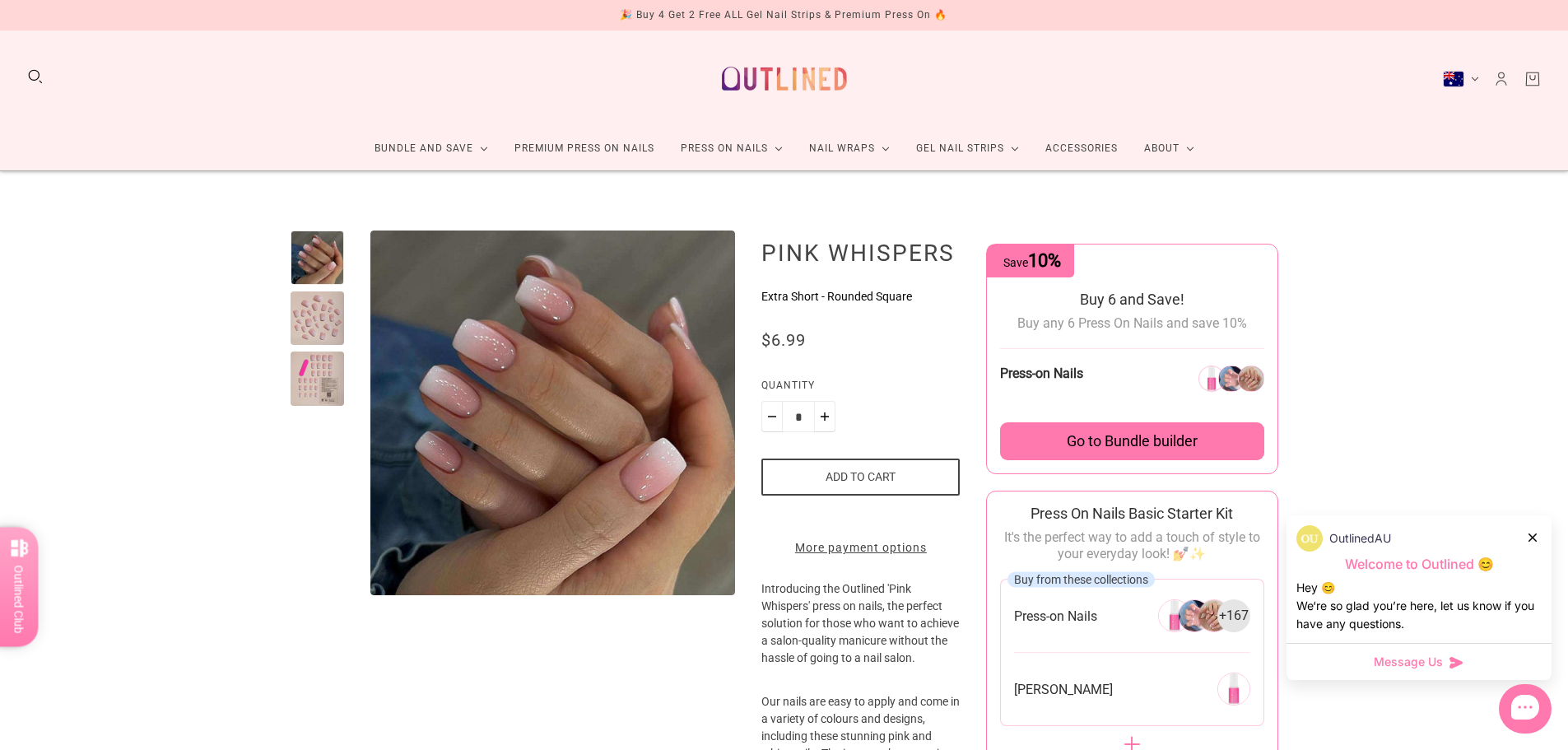
click at [878, 472] on button "Add to cart" at bounding box center [861, 477] width 198 height 37
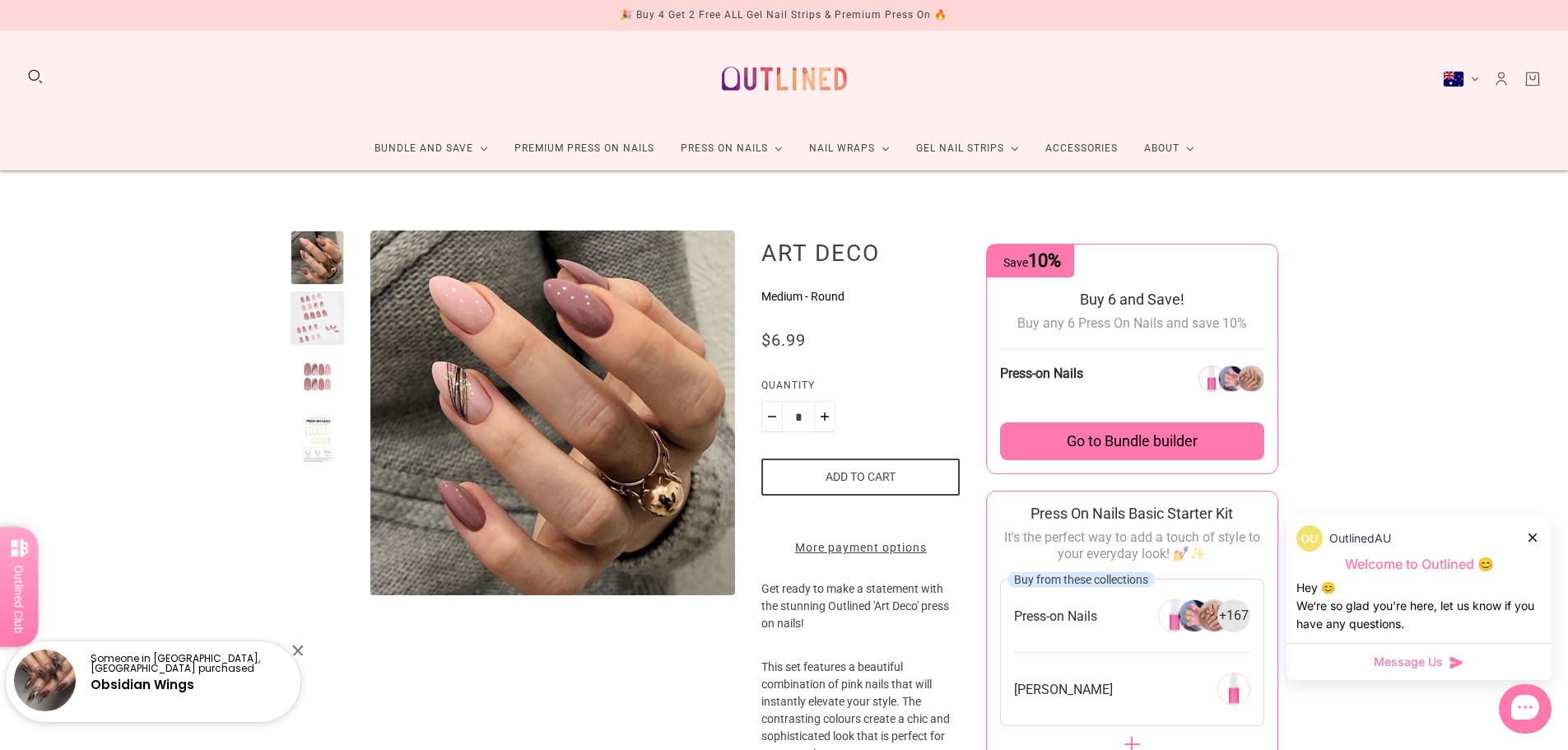
click at [324, 311] on div at bounding box center [317, 318] width 54 height 54
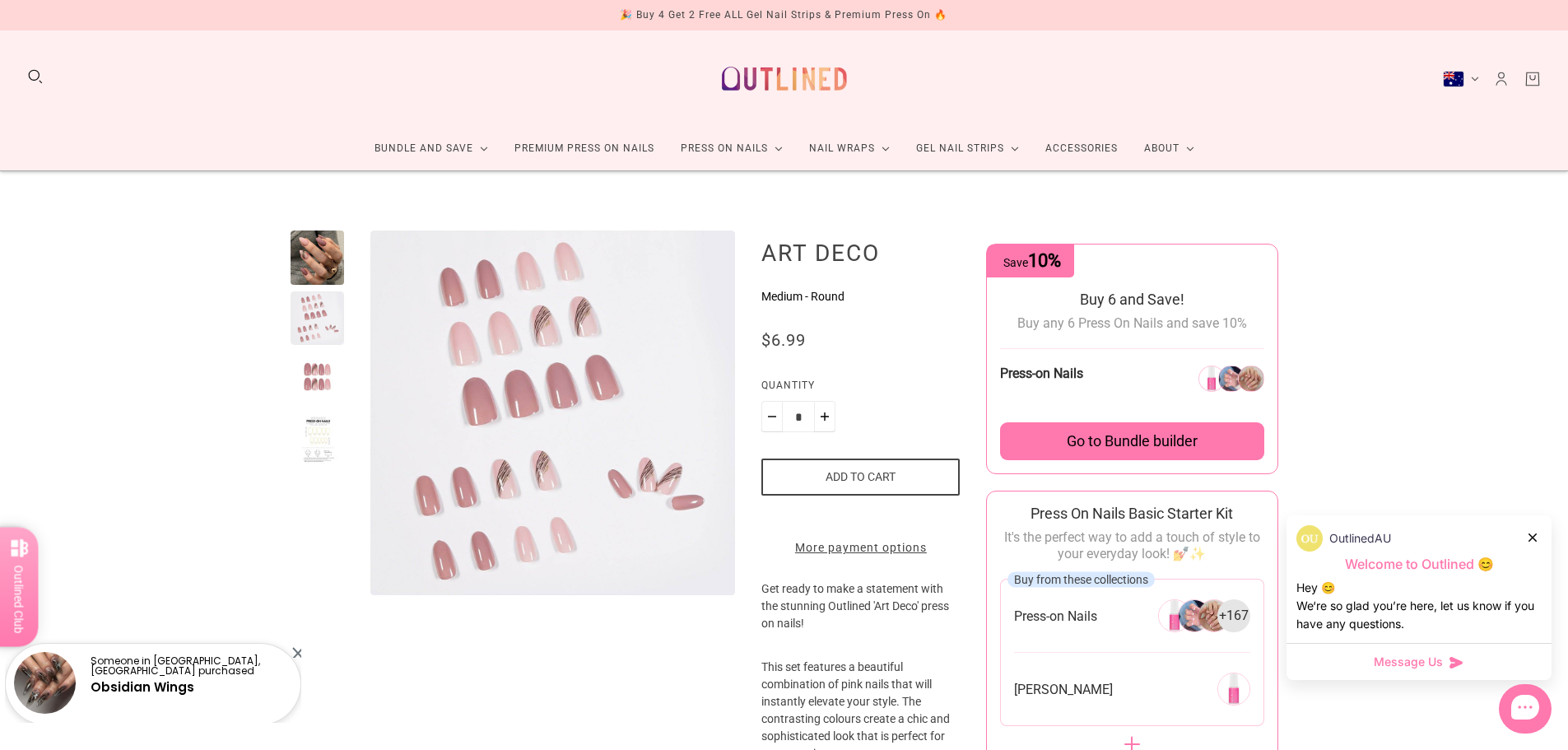
click at [323, 369] on div at bounding box center [317, 378] width 54 height 54
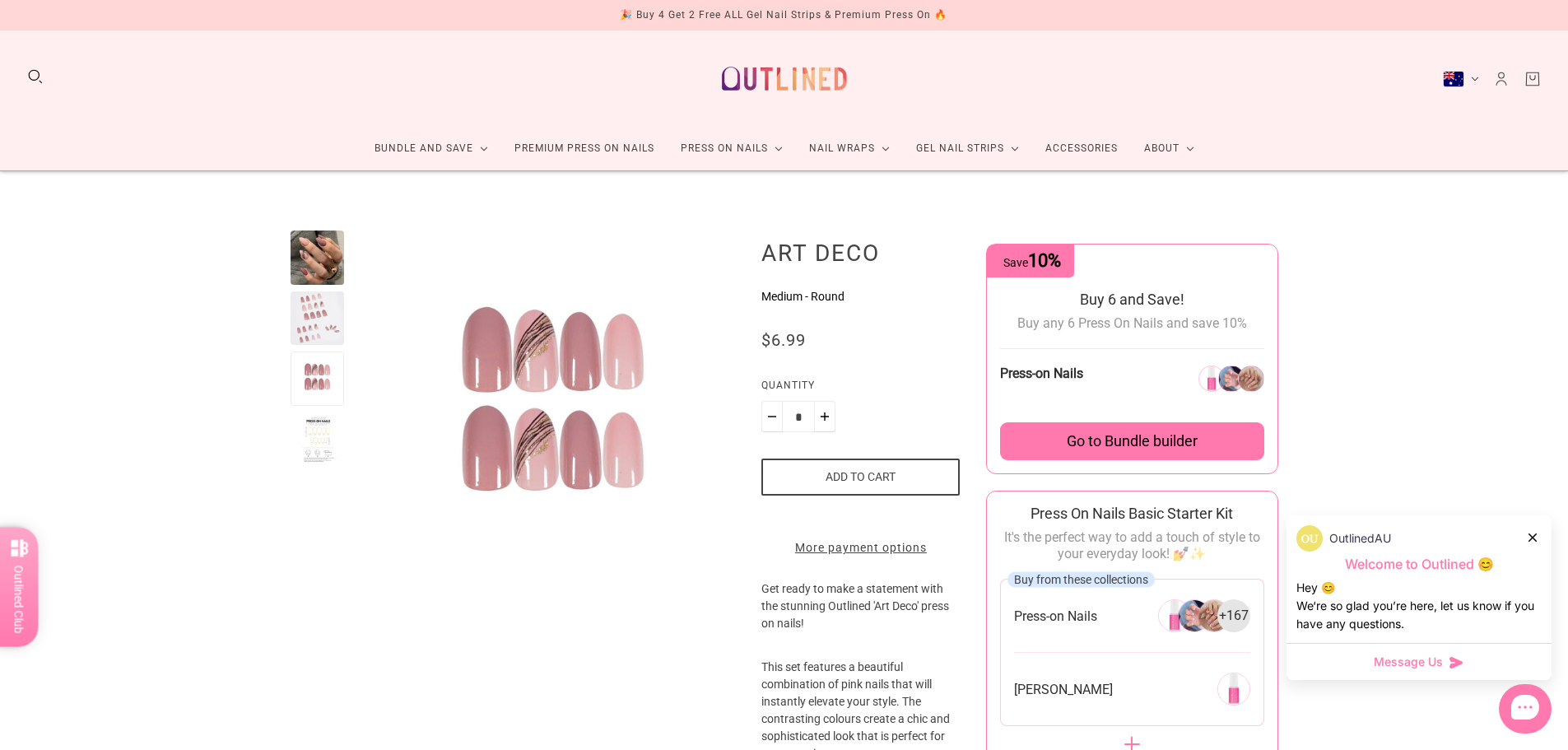
click at [320, 271] on div at bounding box center [317, 257] width 54 height 54
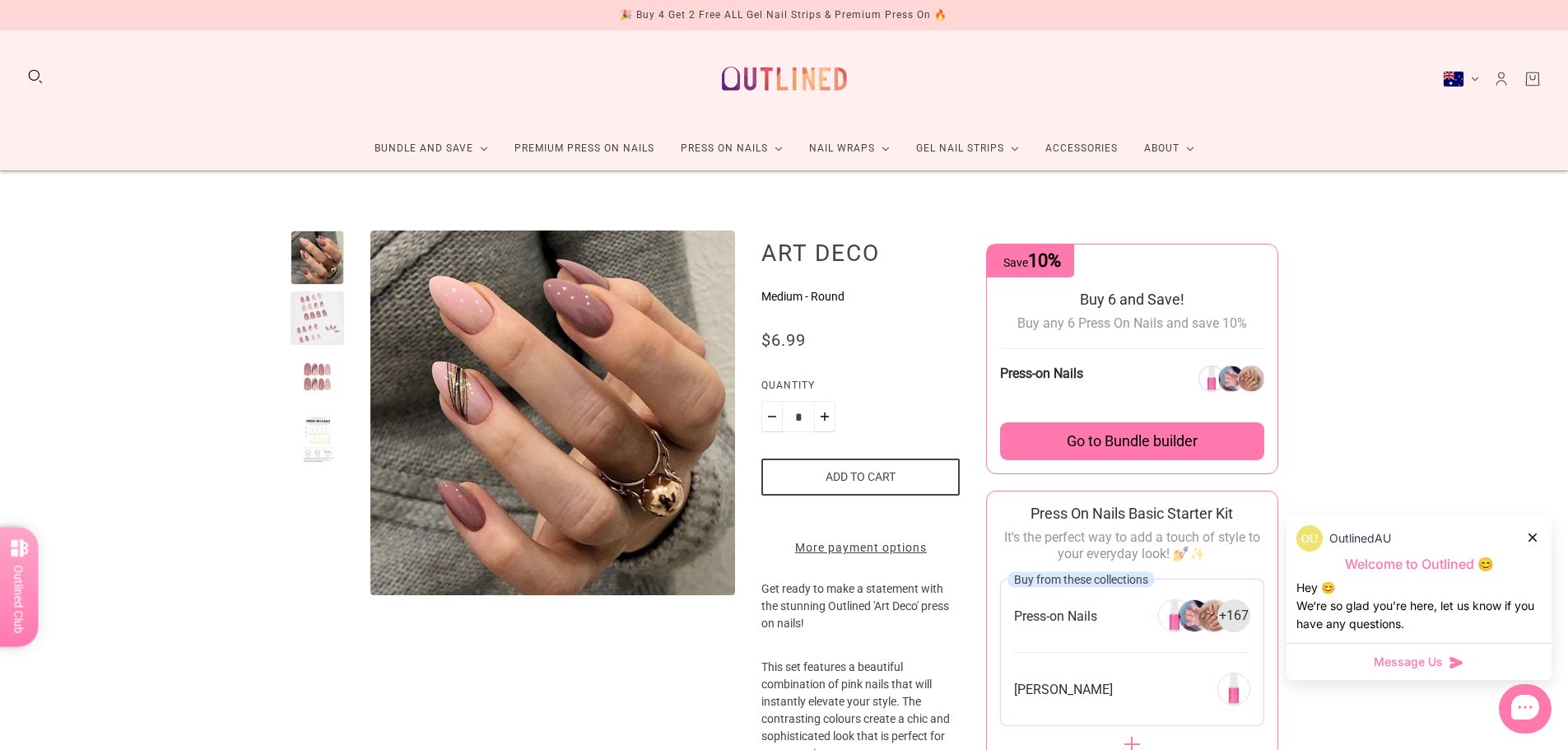
click at [835, 480] on button "Add to cart" at bounding box center [861, 477] width 198 height 37
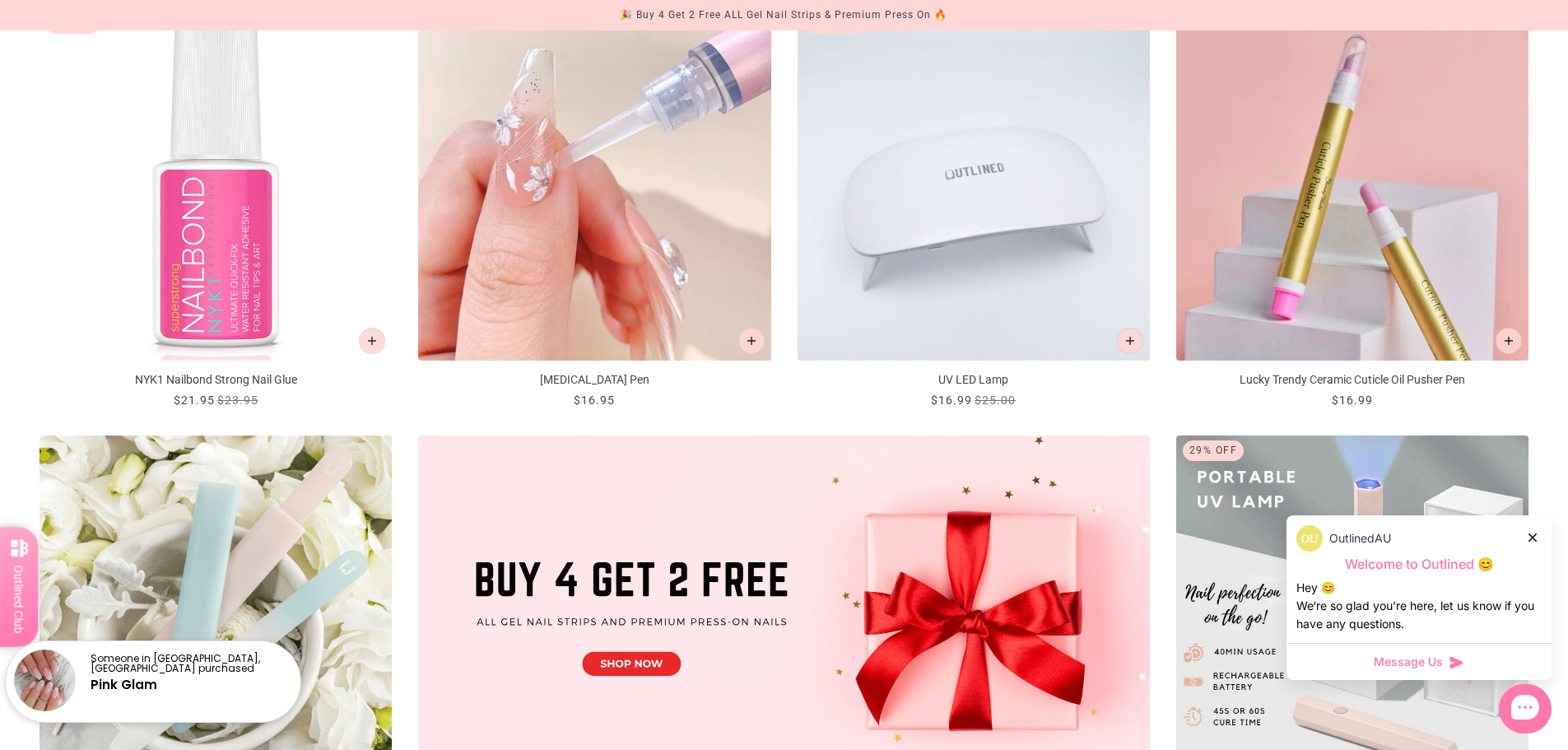
scroll to position [329, 0]
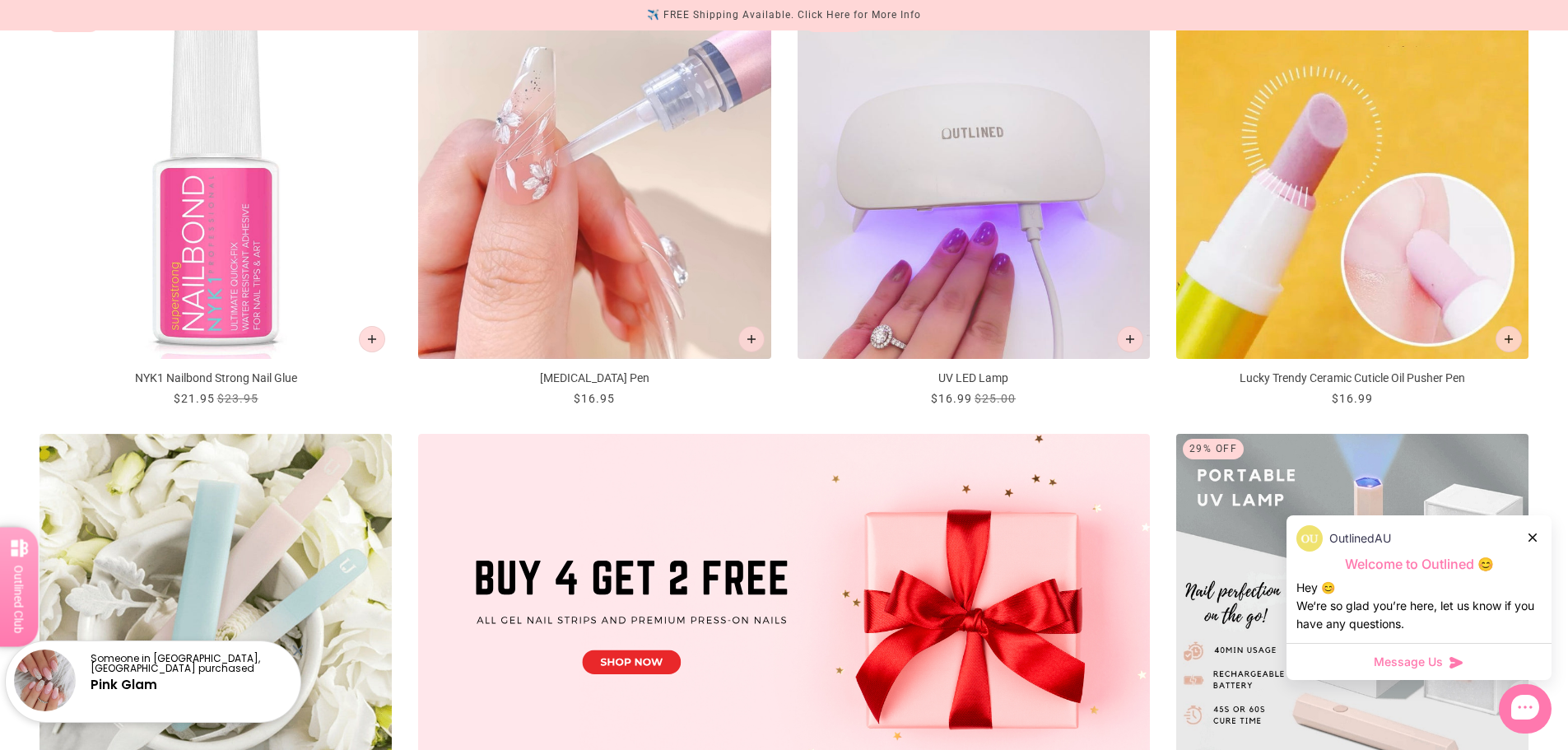
click at [1293, 185] on img "Lucky Trendy Ceramic Cuticle Oil Pusher Pen" at bounding box center [1353, 183] width 352 height 352
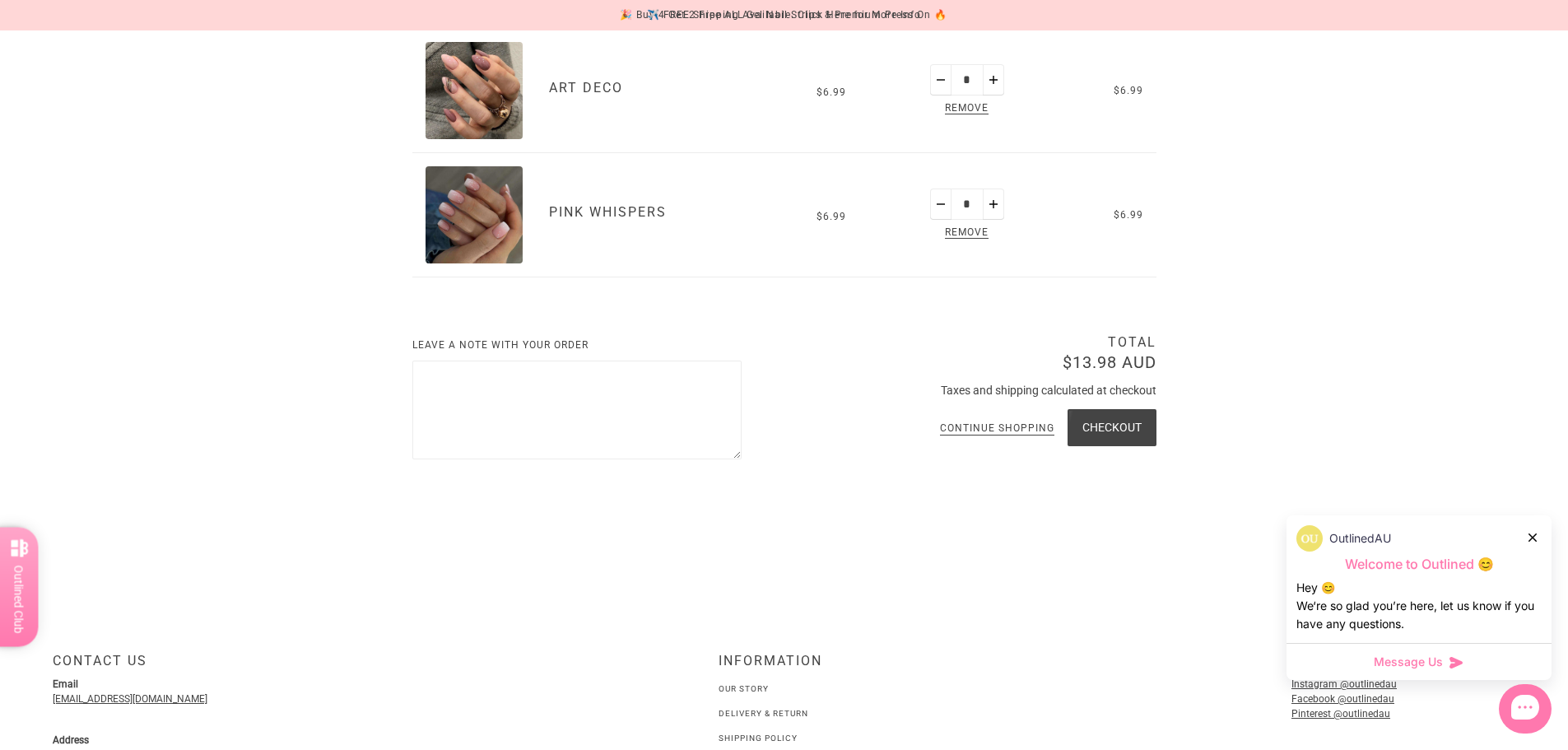
scroll to position [329, 0]
click at [1142, 431] on button "Checkout" at bounding box center [1112, 427] width 89 height 37
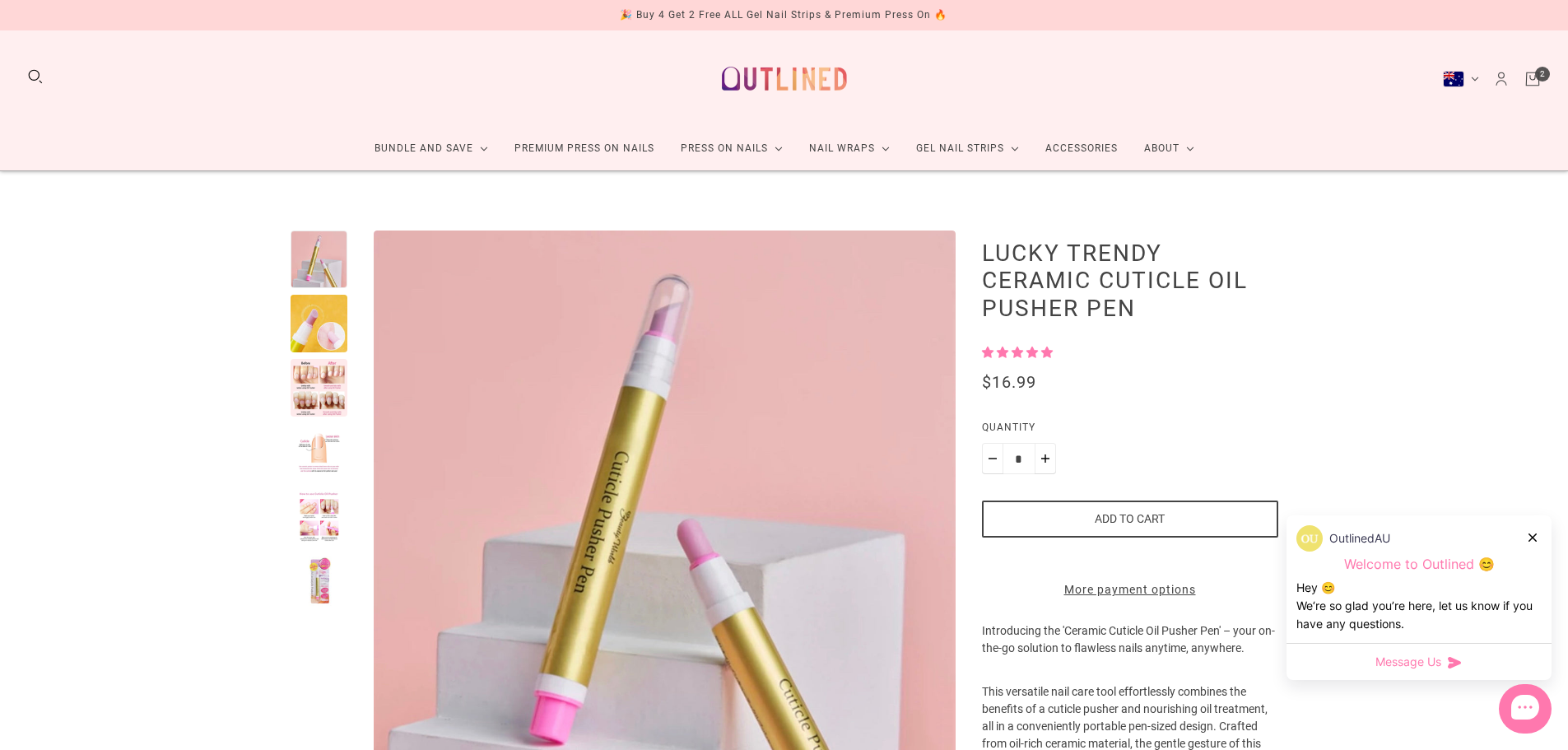
click at [322, 372] on div at bounding box center [319, 387] width 57 height 57
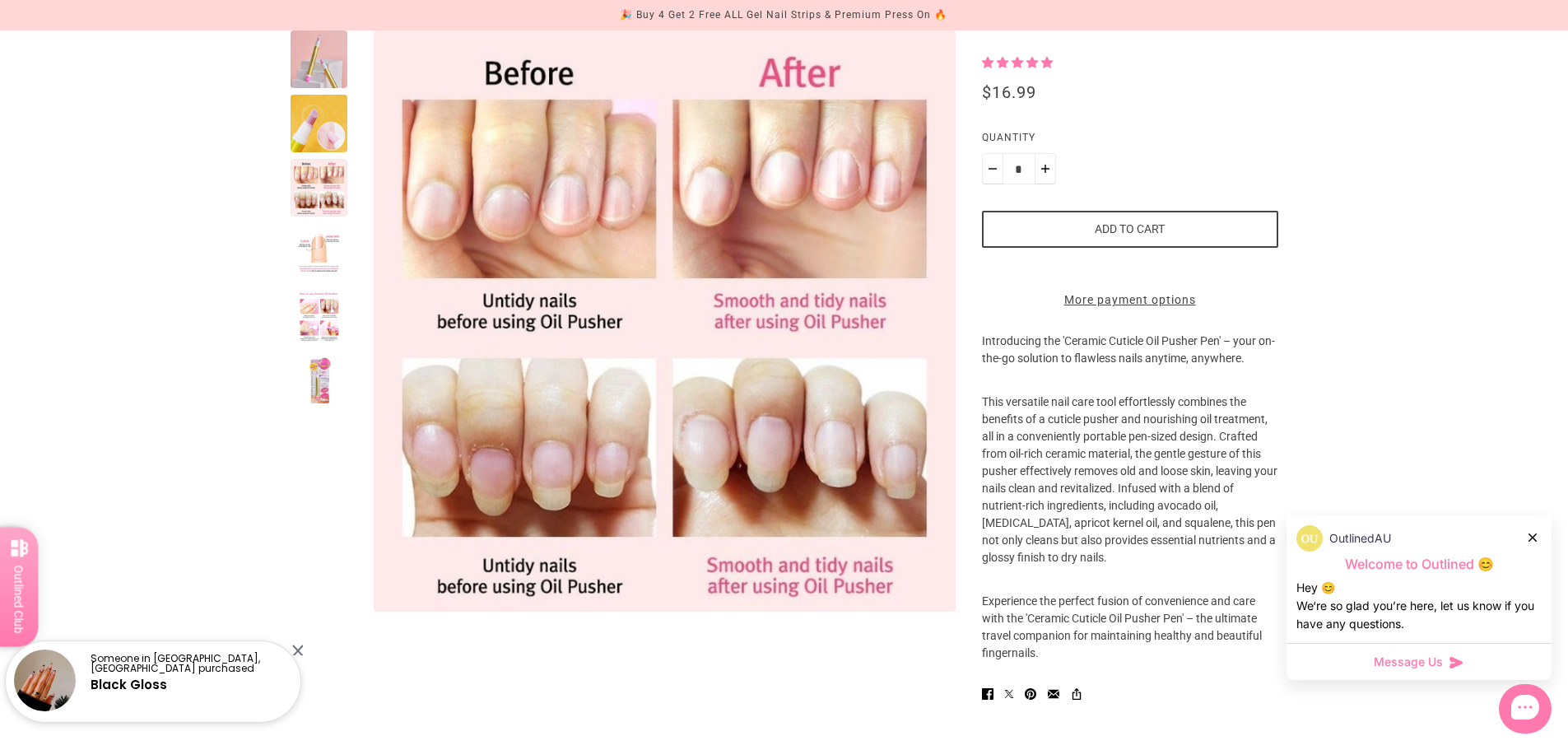
scroll to position [165, 0]
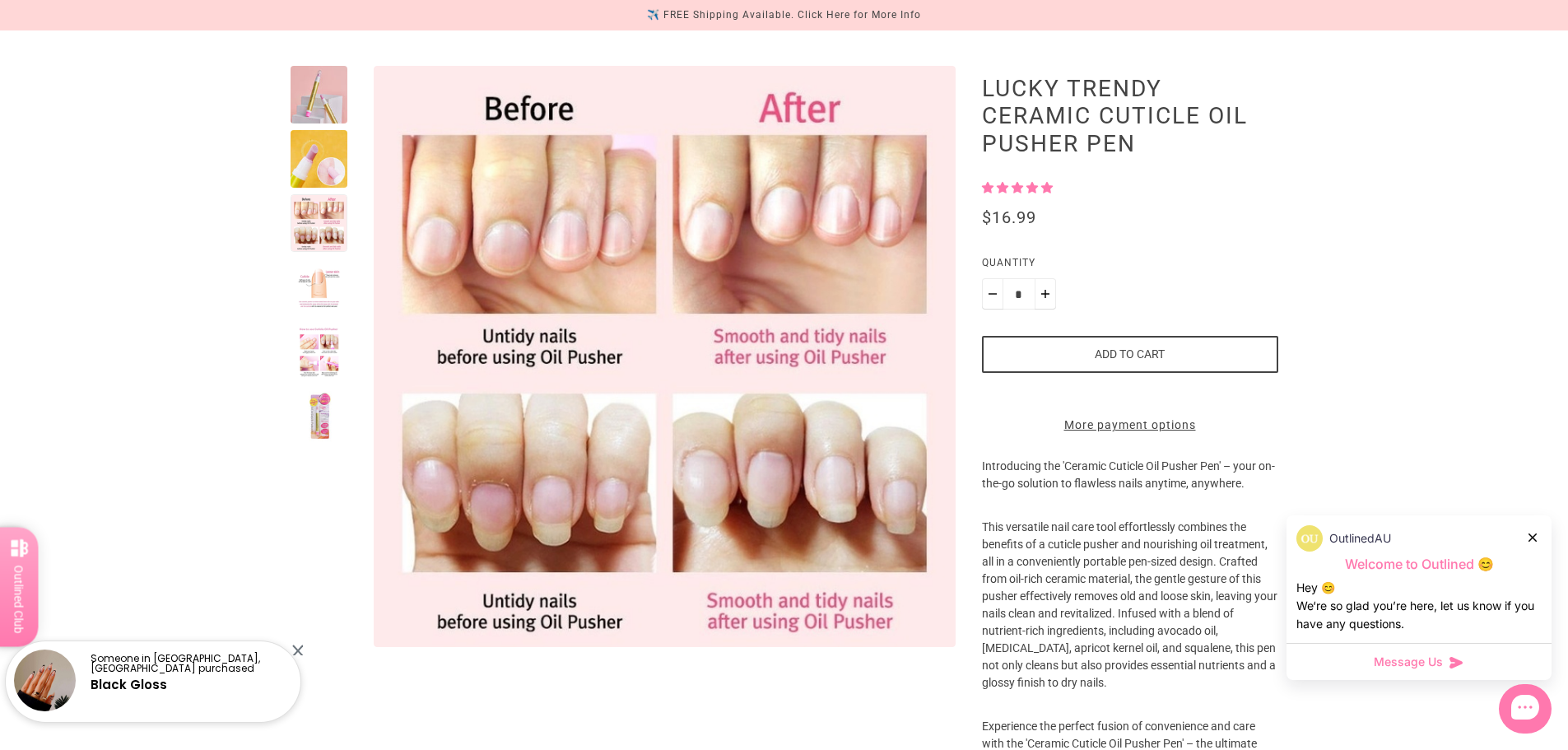
click at [319, 418] on div at bounding box center [319, 416] width 57 height 57
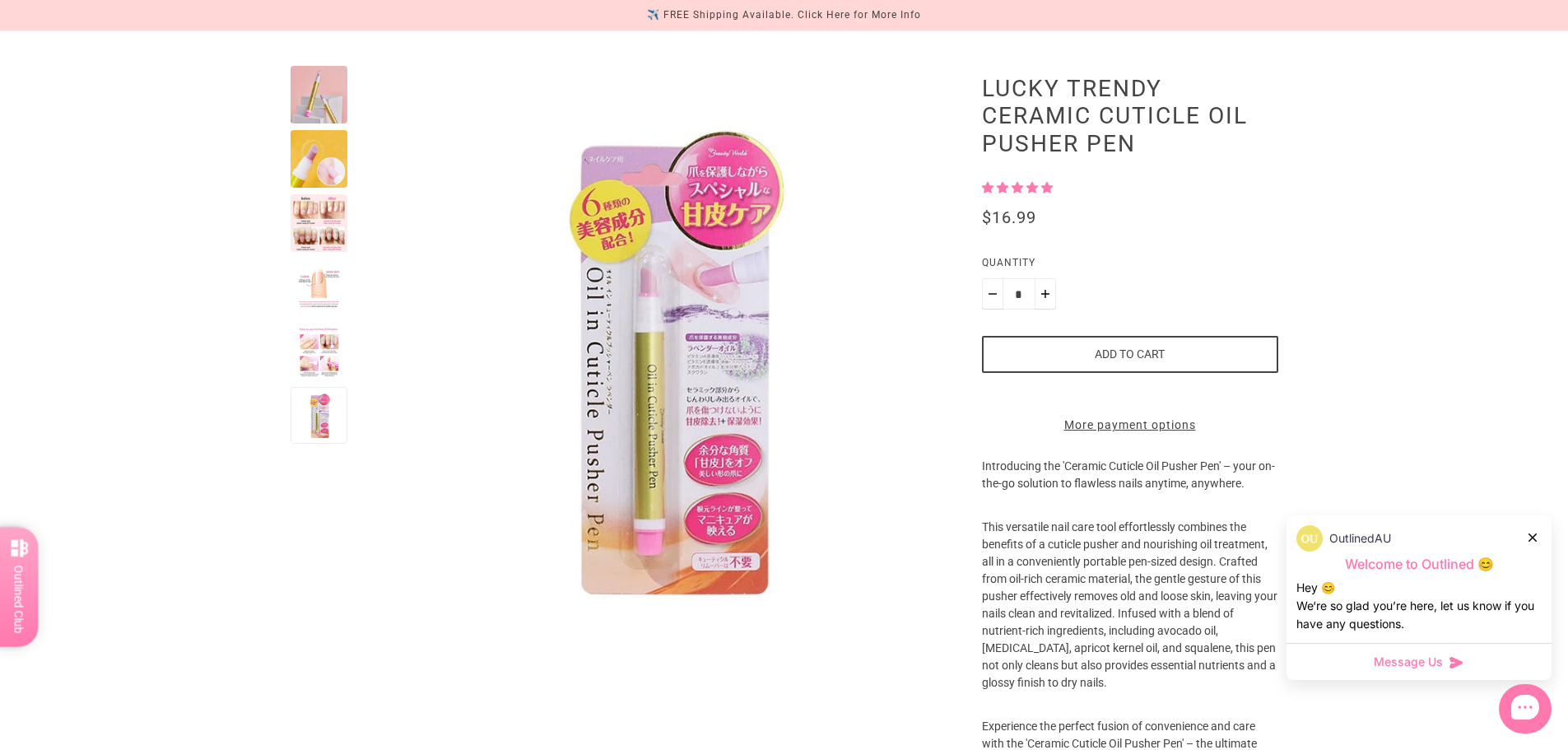
click at [313, 326] on div at bounding box center [319, 351] width 57 height 57
